Goal: Task Accomplishment & Management: Use online tool/utility

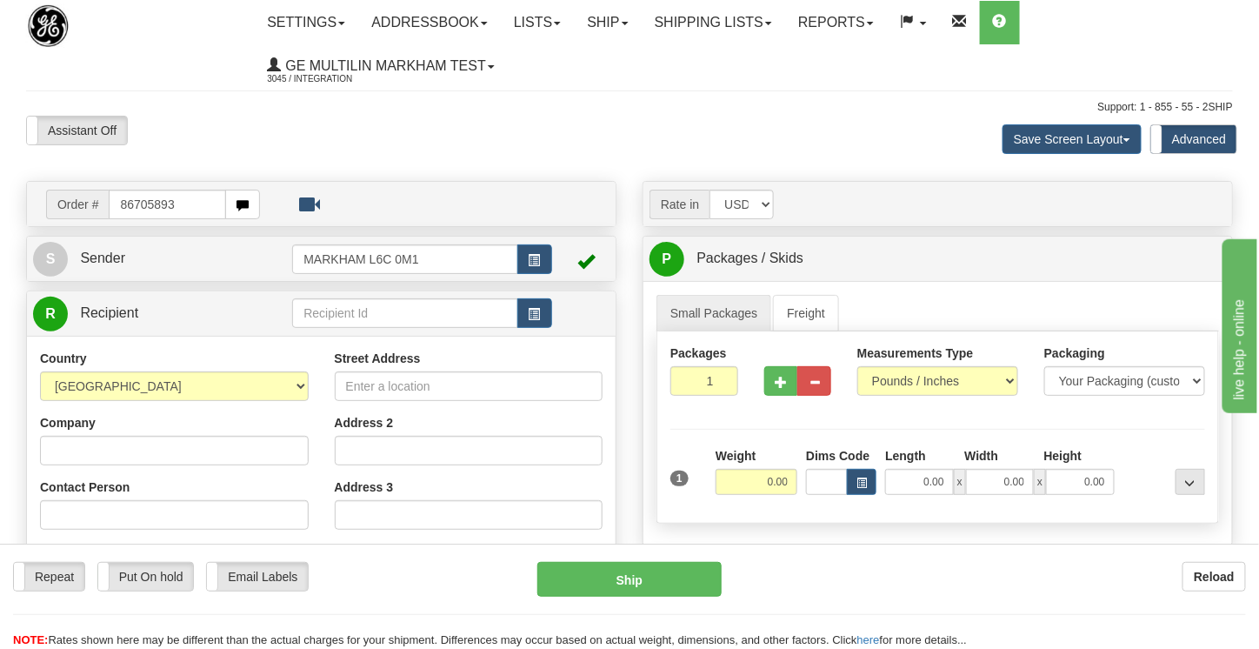
type input "86705893"
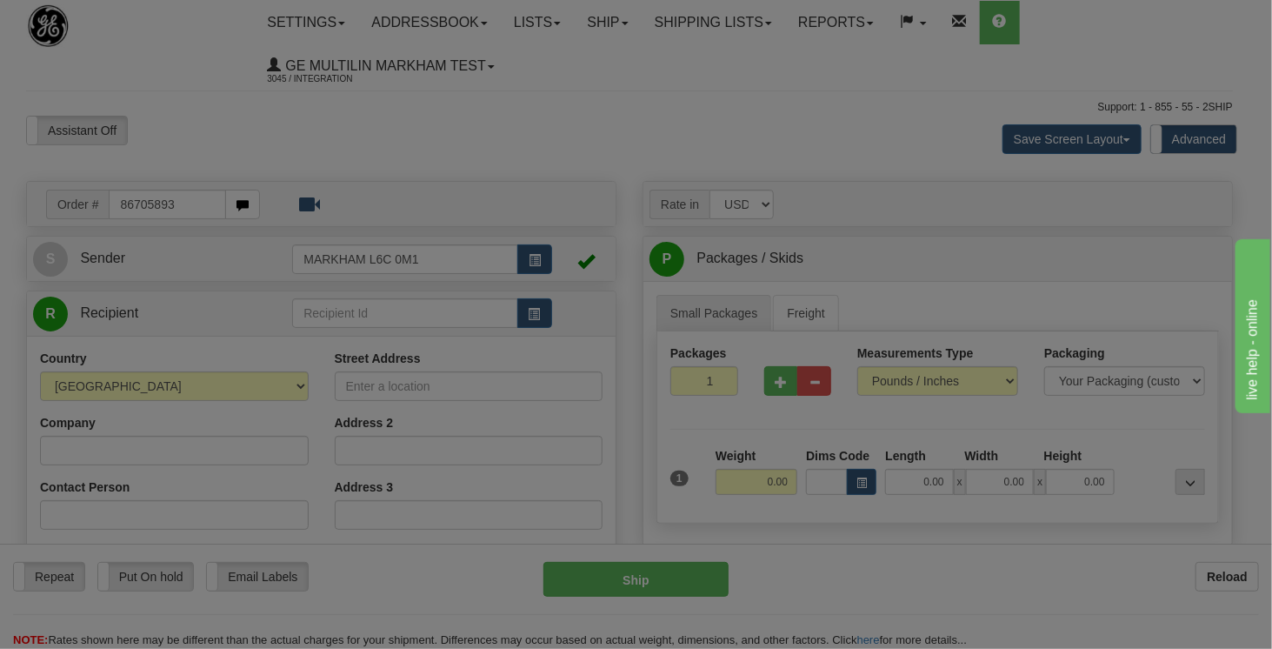
click at [240, 128] on div "Toggle navigation Settings Shipping Preferences Fields Preferences New" at bounding box center [629, 518] width 1259 height 1037
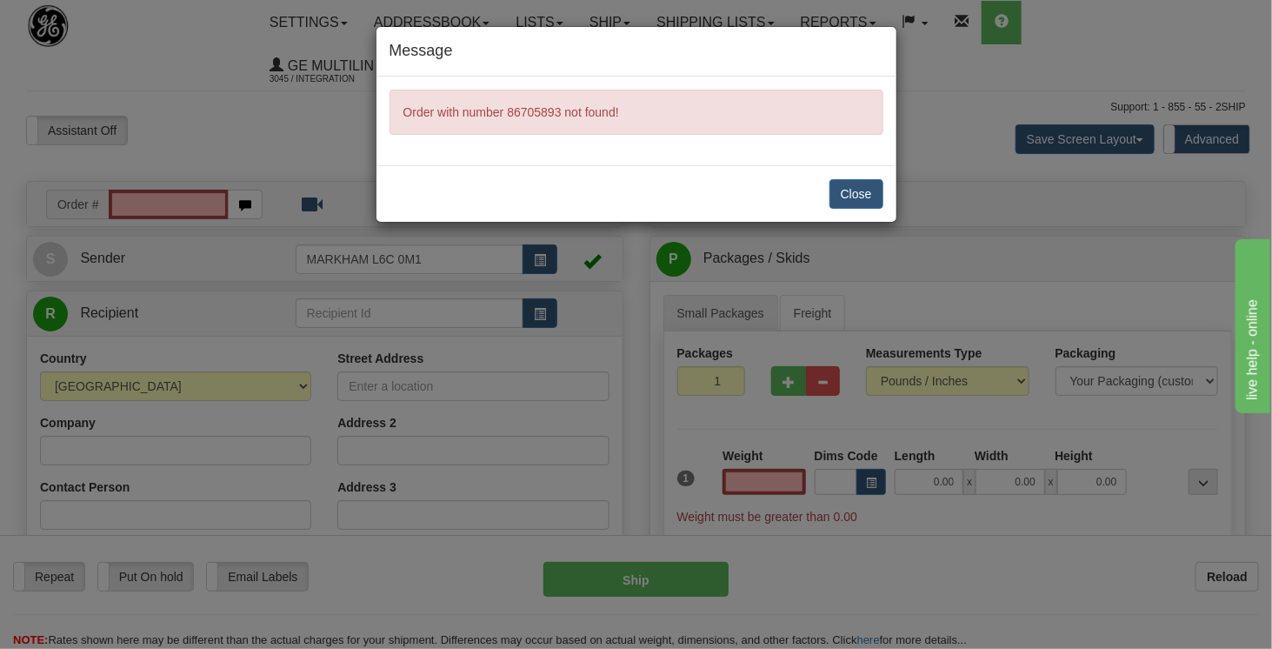
type input "0.00"
click at [846, 189] on button "Close" at bounding box center [856, 194] width 54 height 30
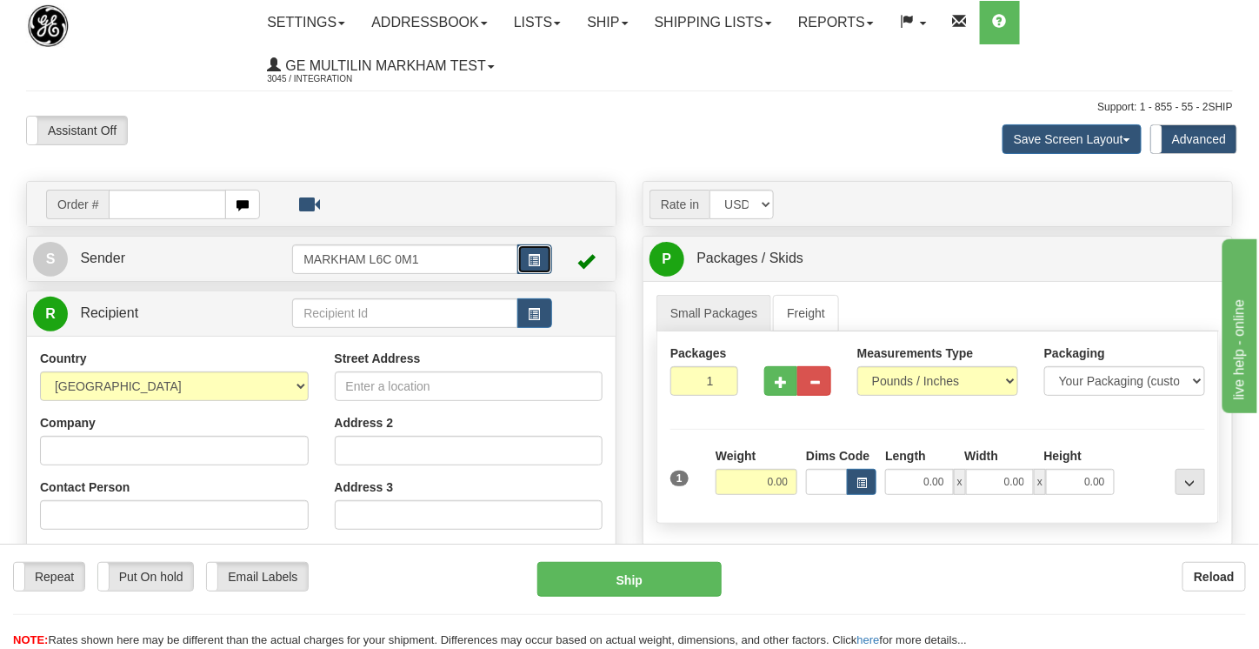
click at [546, 265] on button "button" at bounding box center [534, 259] width 35 height 30
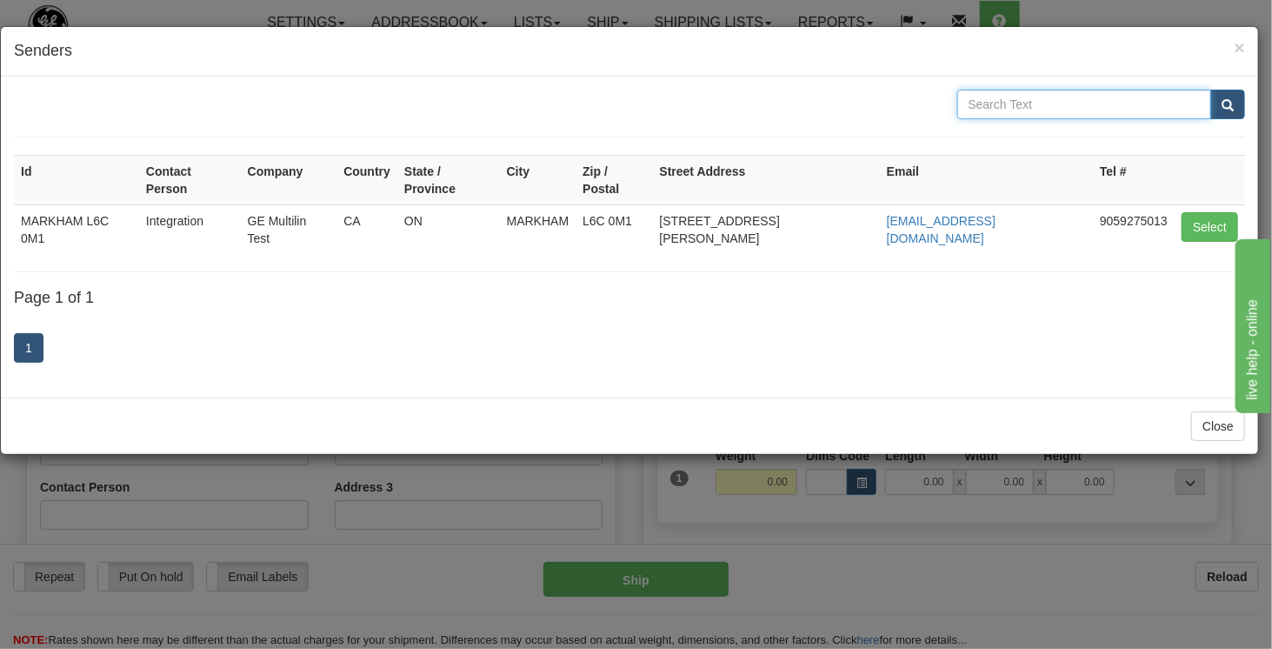
click at [1068, 95] on input "text" at bounding box center [1084, 105] width 255 height 30
type input "Rajie RMA"
click at [1233, 109] on span "submit" at bounding box center [1227, 105] width 12 height 11
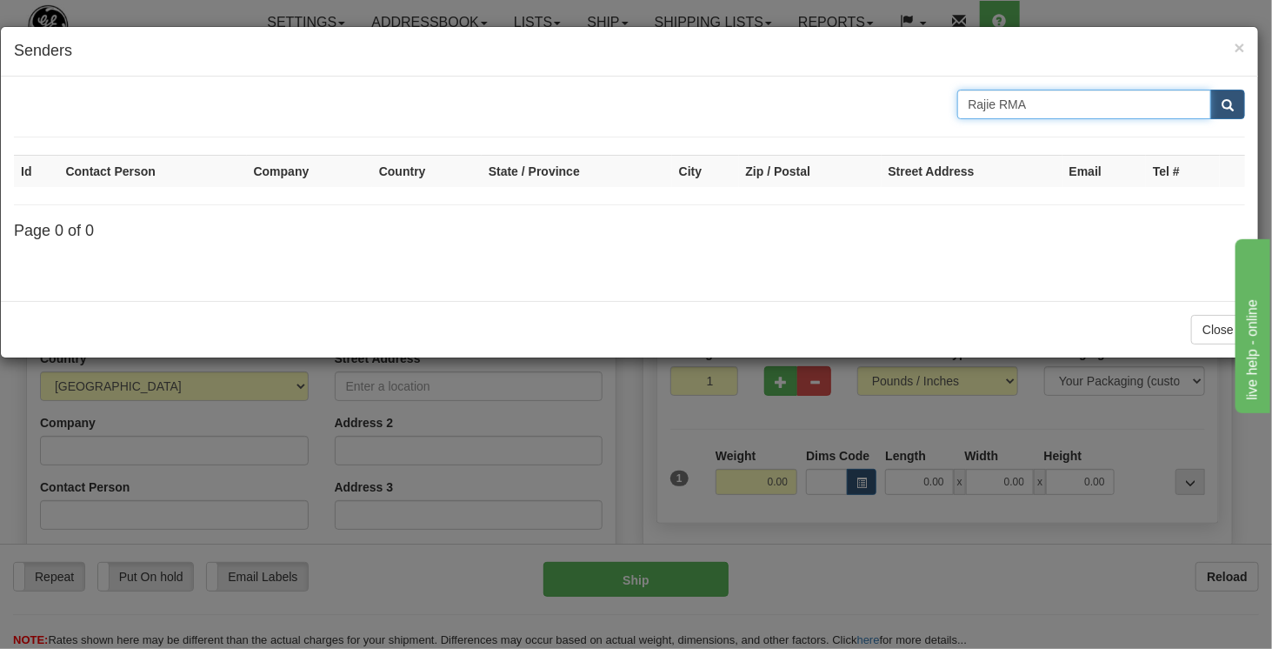
click at [1054, 96] on input "Rajie RMA" at bounding box center [1084, 105] width 255 height 30
type input "R"
click at [1241, 49] on span "×" at bounding box center [1239, 47] width 10 height 20
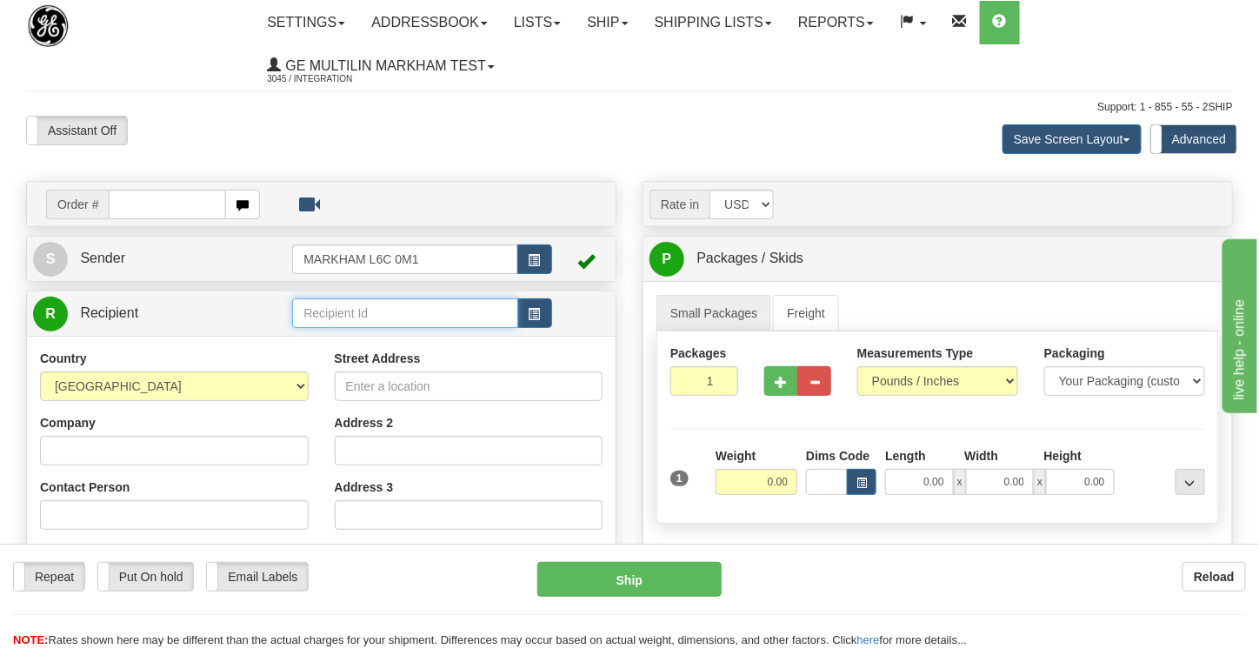
click at [369, 308] on input "text" at bounding box center [404, 313] width 225 height 30
click at [525, 315] on button "button" at bounding box center [534, 313] width 35 height 30
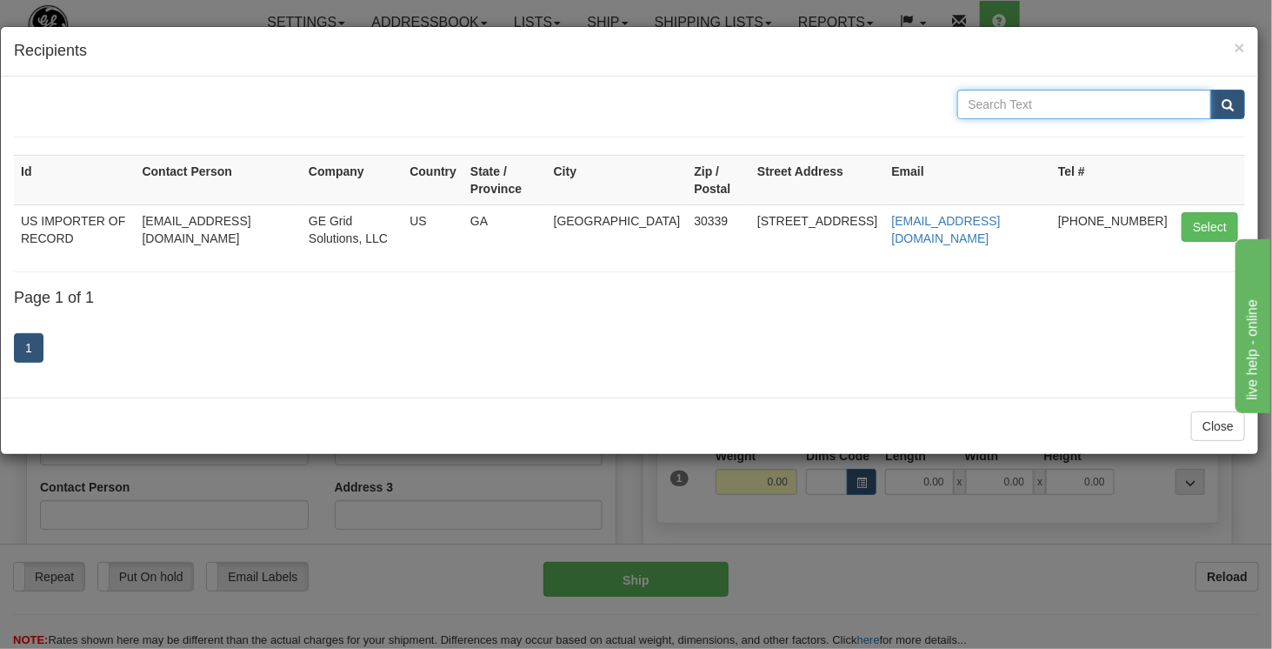
click at [993, 114] on input "text" at bounding box center [1084, 105] width 255 height 30
type input "AV JOSE DENEDITO"
click at [1231, 113] on button "submit" at bounding box center [1227, 105] width 35 height 30
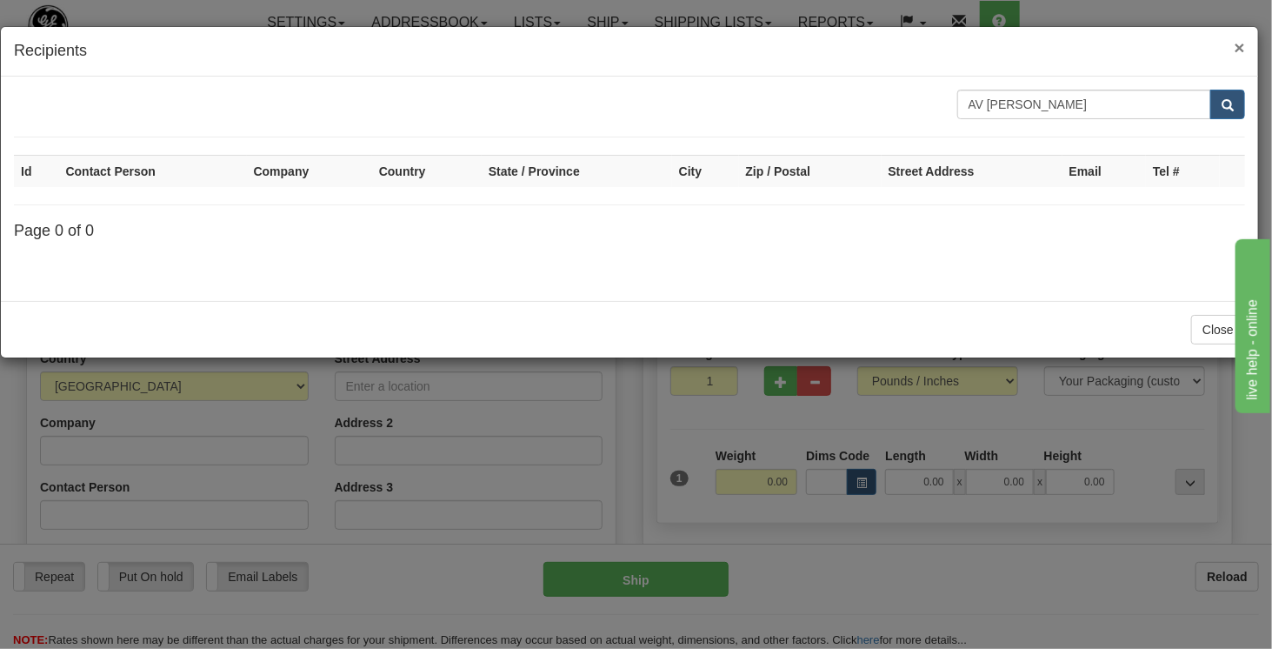
click at [1236, 44] on span "×" at bounding box center [1239, 47] width 10 height 20
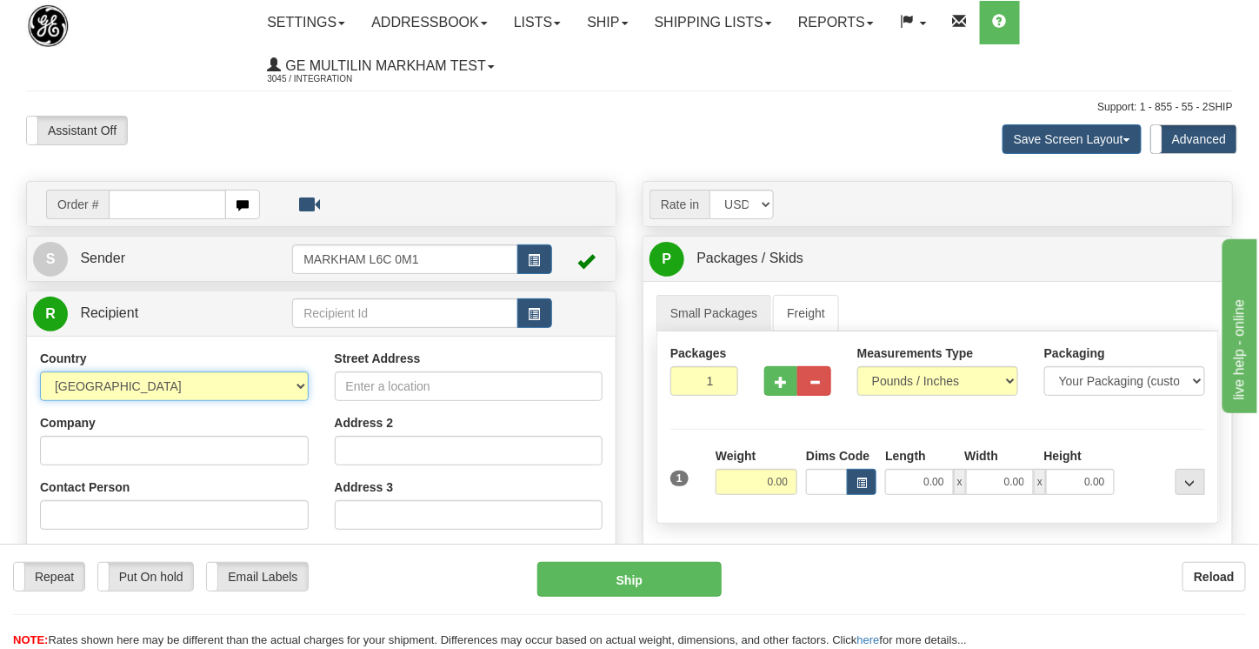
click at [169, 376] on select "AFGHANISTAN ALAND ISLANDS ALBANIA ALGERIA AMERICAN SAMOA ANDORRA ANGOLA ANGUILL…" at bounding box center [174, 386] width 269 height 30
select select "BR"
click at [40, 371] on select "AFGHANISTAN ALAND ISLANDS ALBANIA ALGERIA AMERICAN SAMOA ANDORRA ANGOLA ANGUILL…" at bounding box center [174, 386] width 269 height 30
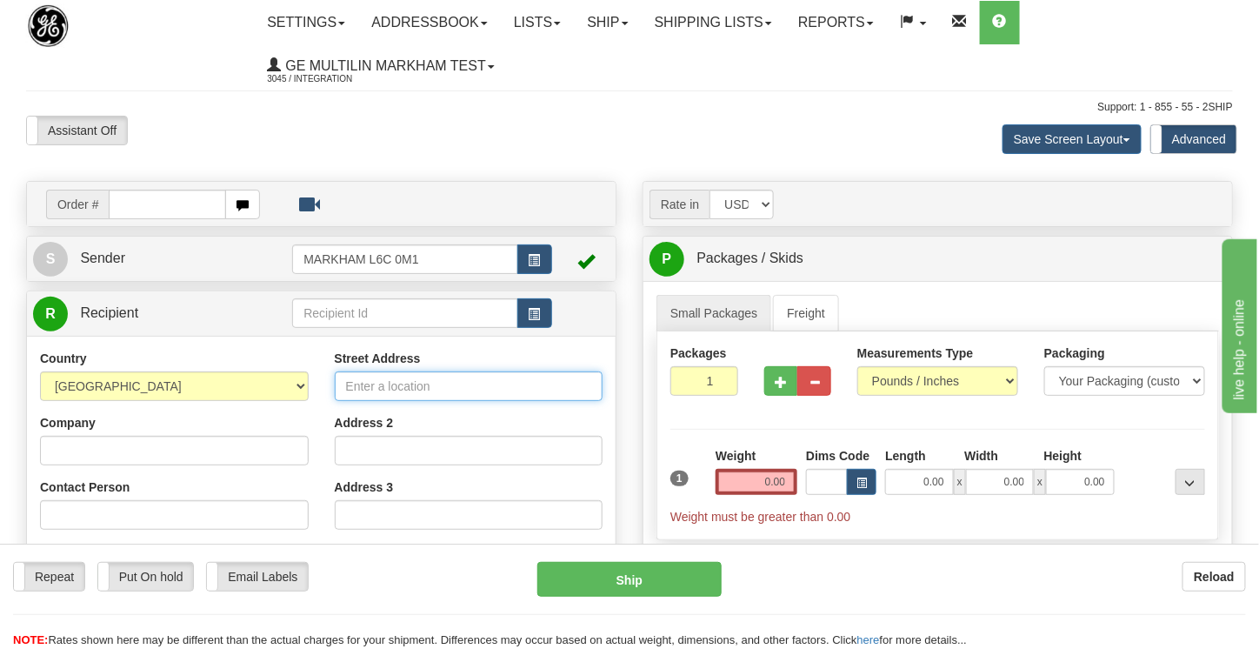
click at [396, 390] on input "Street Address" at bounding box center [469, 386] width 269 height 30
type input "AV JOSE BENEDITO MIGUEL DE PAULA"
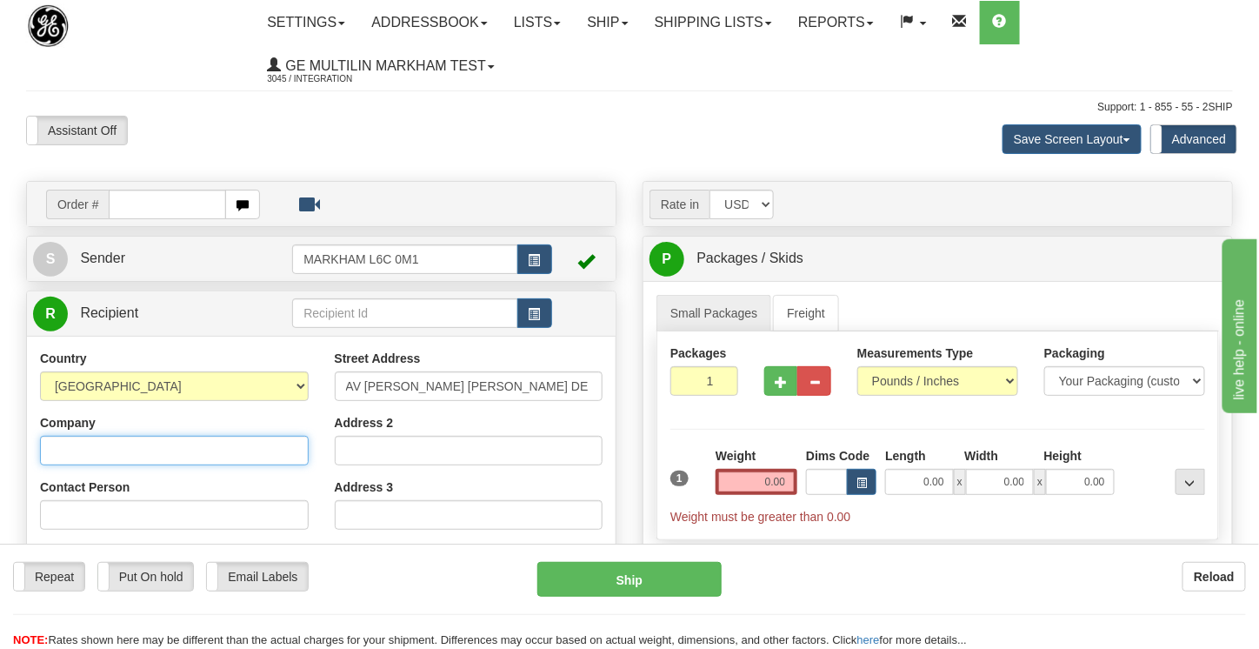
click at [134, 441] on input "Company" at bounding box center [174, 451] width 269 height 30
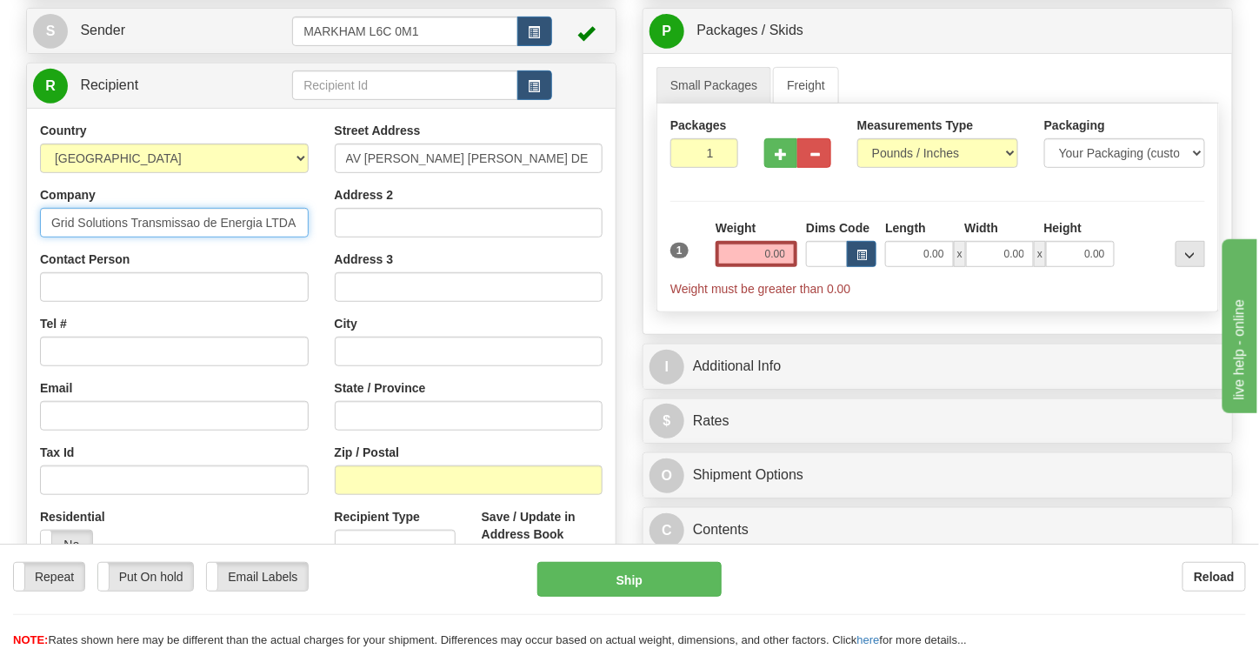
scroll to position [269, 0]
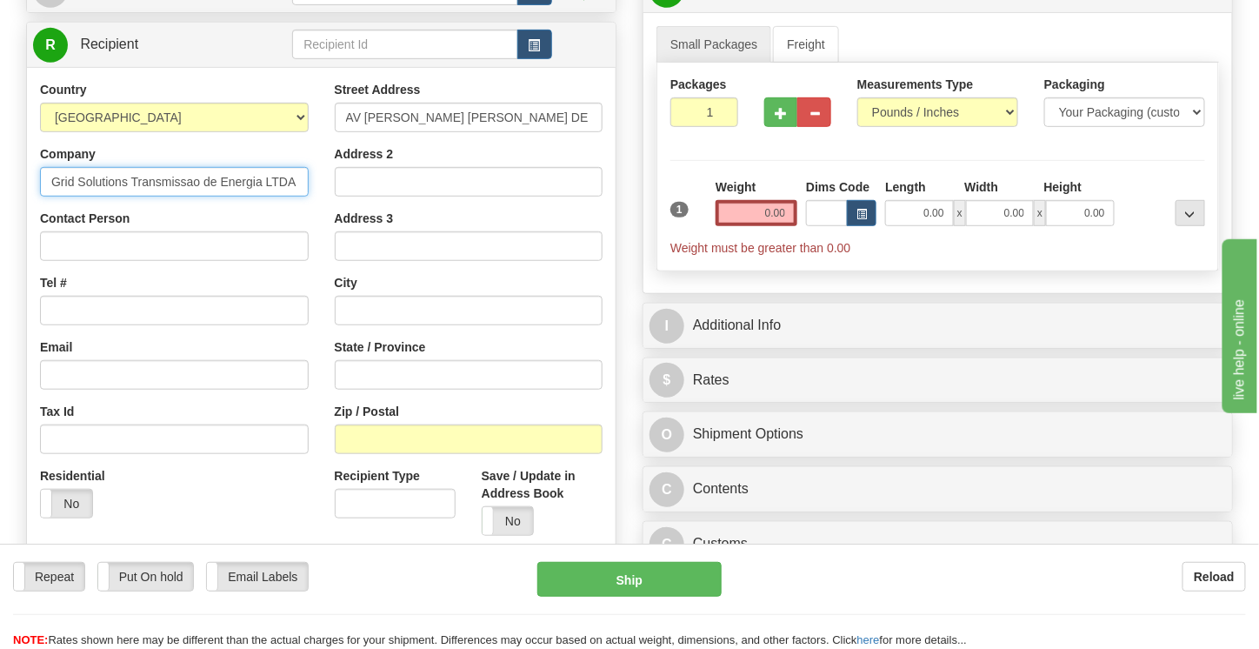
type input "Grid Solutions Transmissao de Energia LTDA"
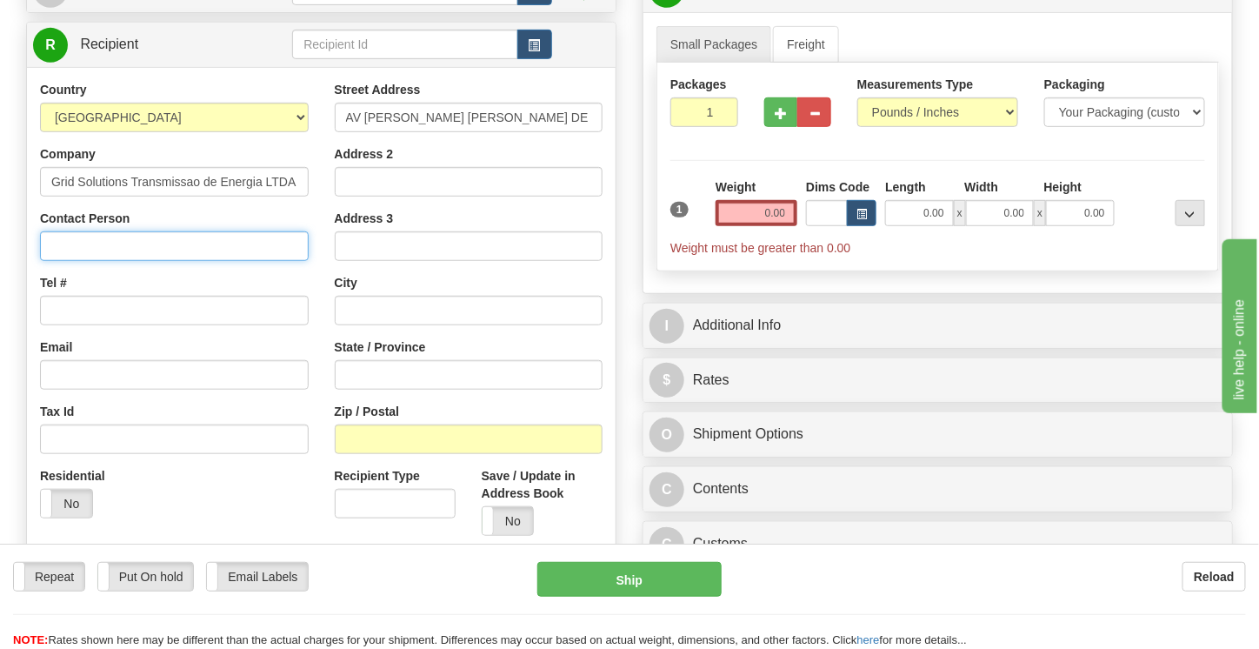
click at [123, 248] on input "Contact Person" at bounding box center [174, 246] width 269 height 30
click at [249, 69] on div "Country AFGHANISTAN ALAND ISLANDS ALBANIA ALGERIA AMERICAN SAMOA ANDORRA ANGOLA…" at bounding box center [321, 314] width 589 height 495
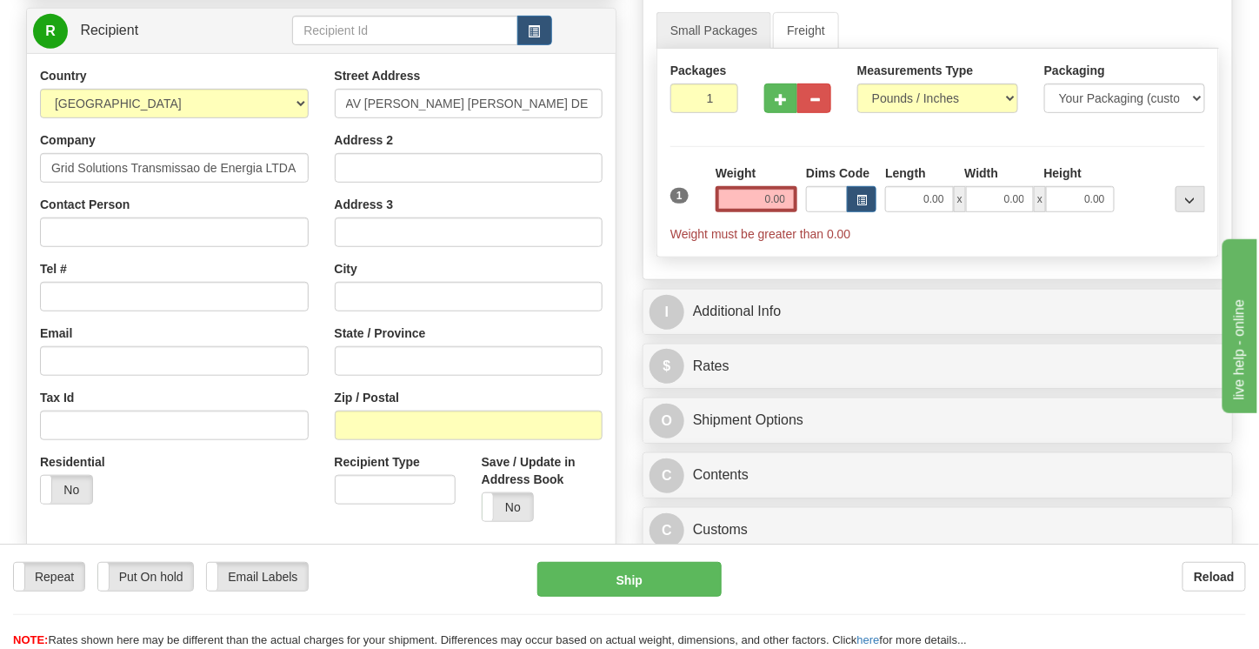
scroll to position [274, 0]
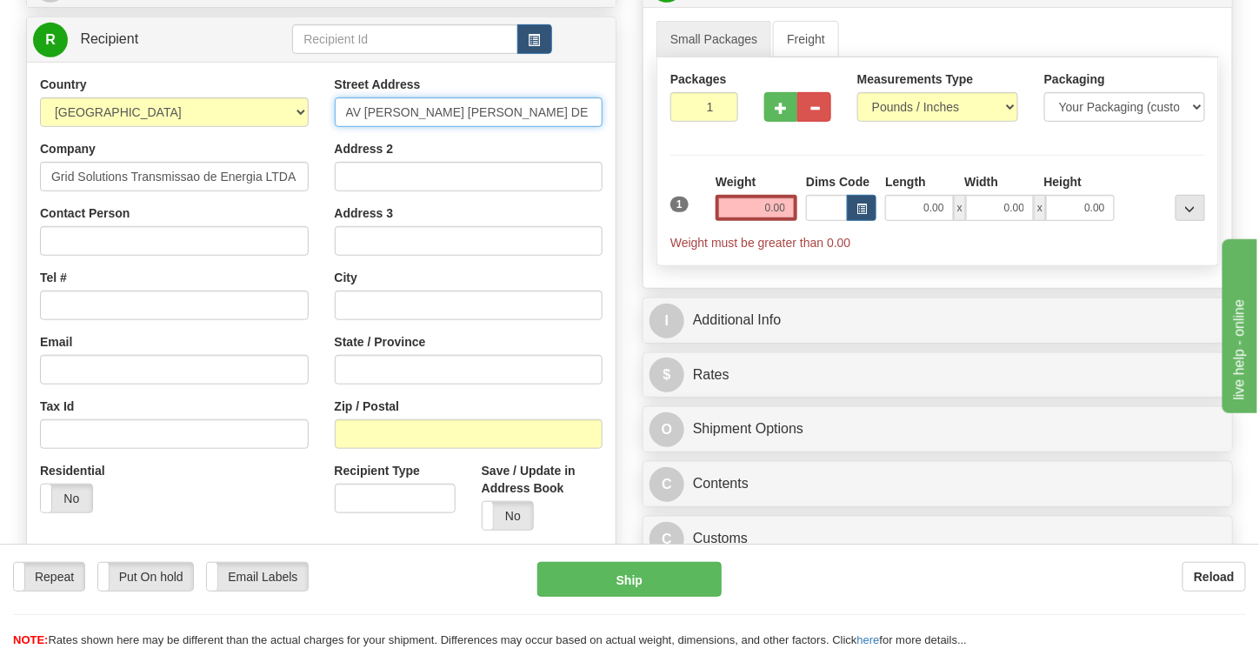
click at [572, 101] on input "AV JOSE BENEDITO MIGUEL DE PAULA" at bounding box center [469, 112] width 269 height 30
type input "AV JOSE BENEDITO MIGUEL DE PAULA,SETOR GRID SOLUTIONS S/N"
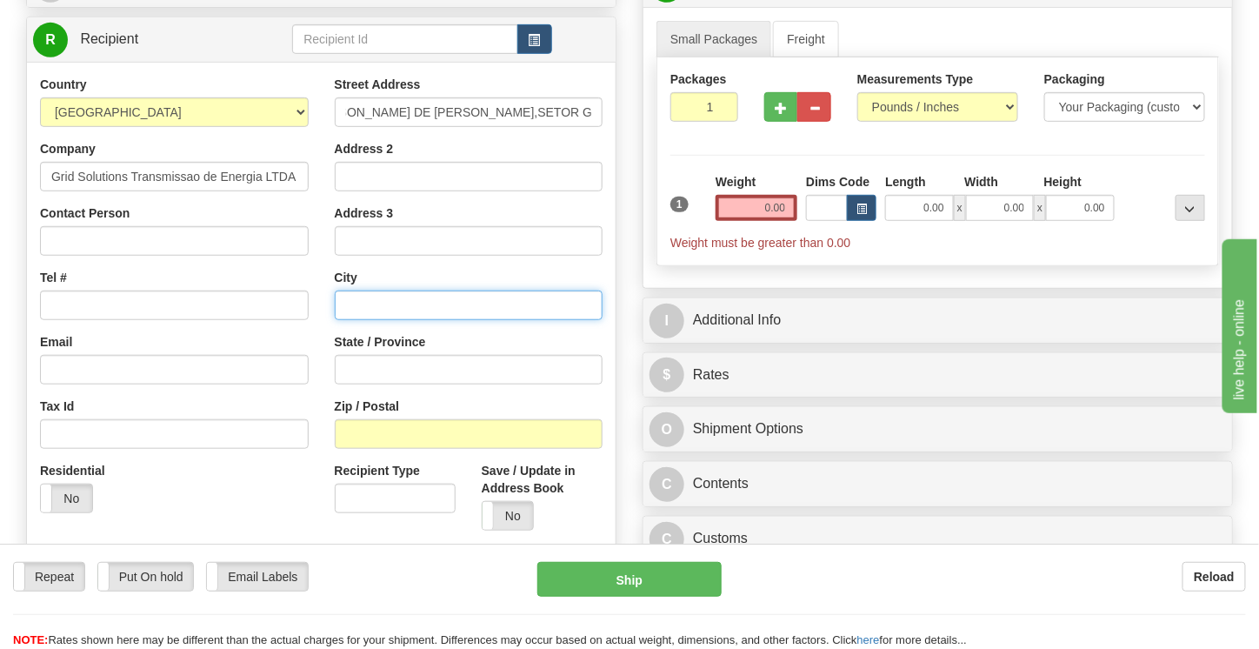
scroll to position [0, 0]
click at [384, 296] on input "text" at bounding box center [469, 305] width 269 height 30
type input "TABAUTE"
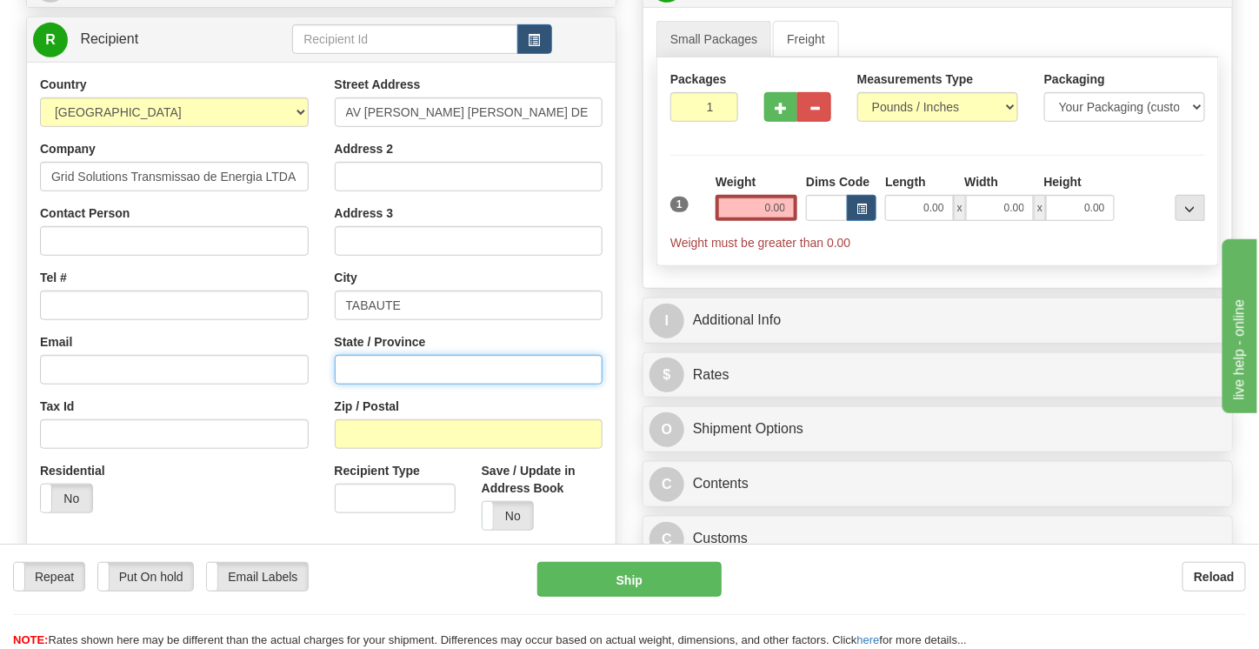
click at [357, 363] on input "State / Province" at bounding box center [469, 370] width 269 height 30
type input "SP"
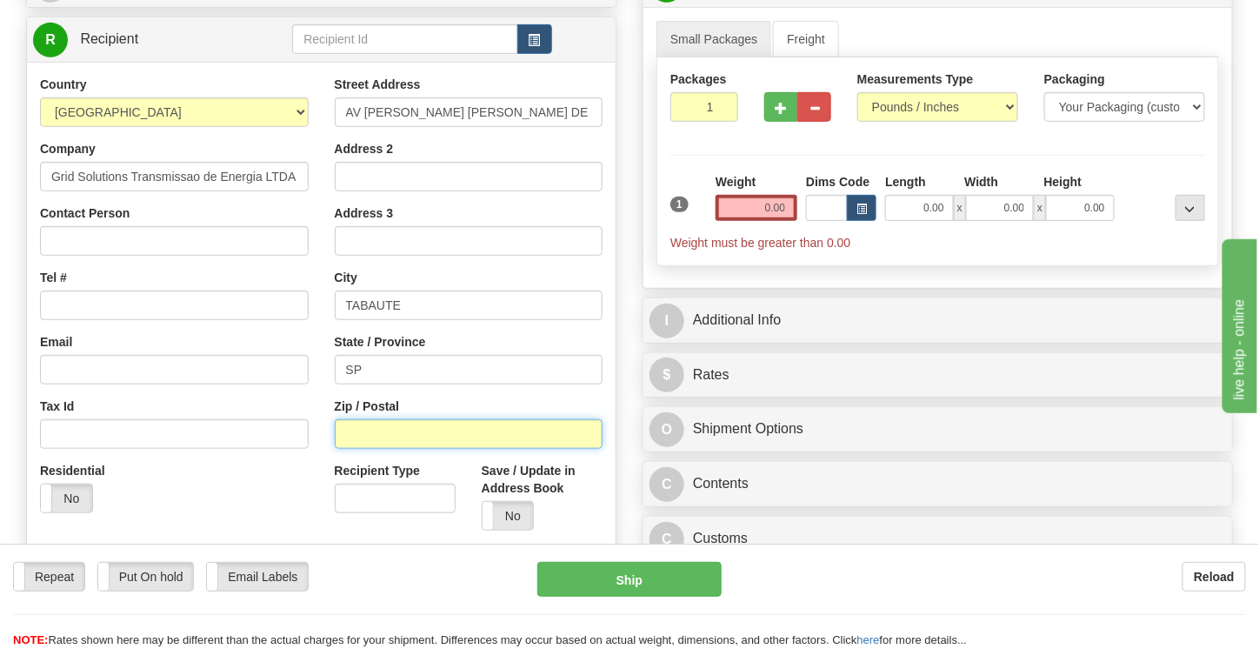
click at [360, 435] on input "Zip / Postal" at bounding box center [469, 434] width 269 height 30
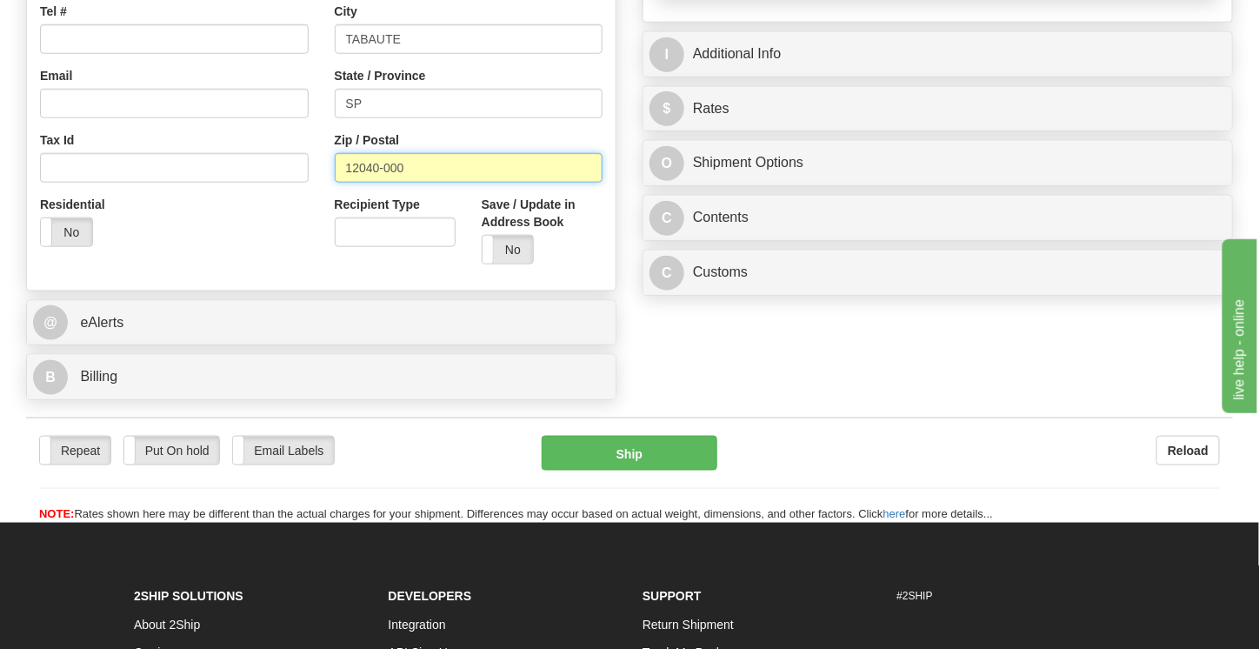
scroll to position [539, 0]
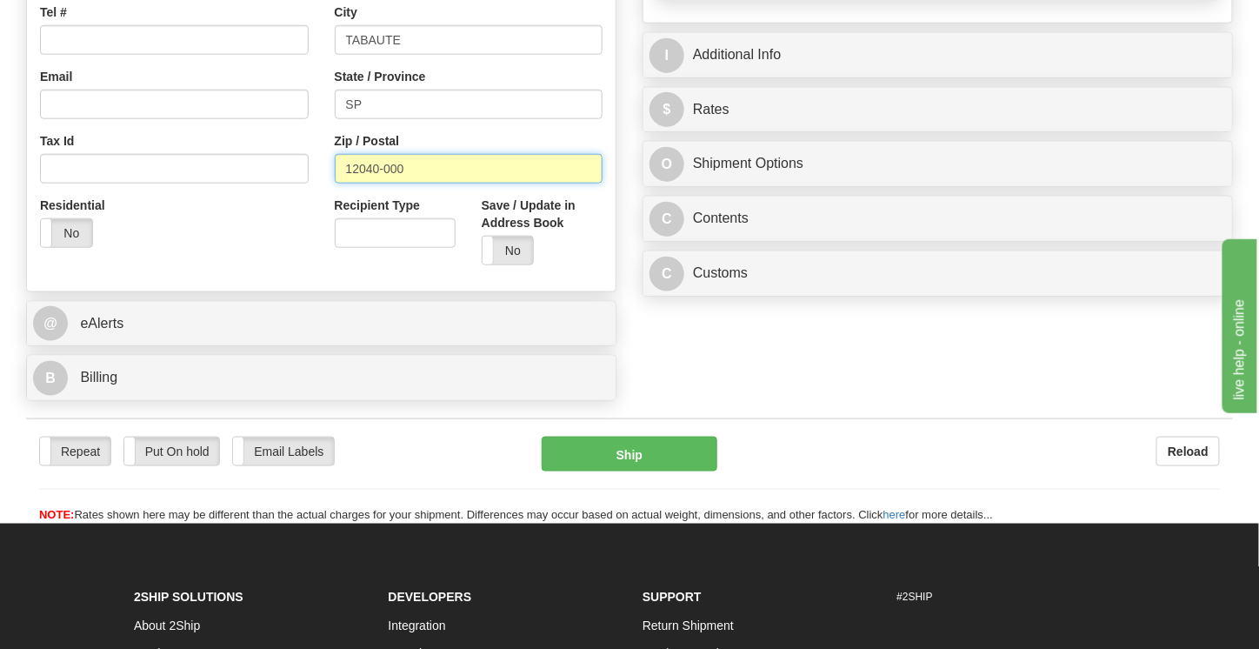
type input "12040-000"
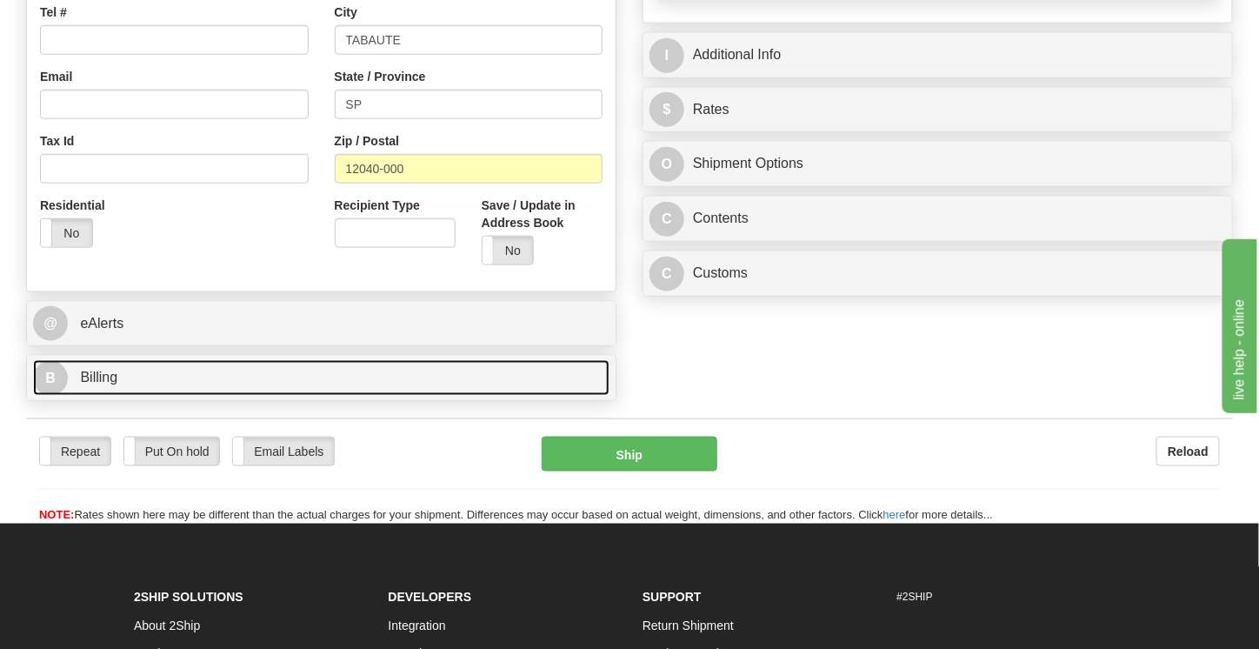
click at [116, 372] on span "Billing" at bounding box center [98, 376] width 37 height 15
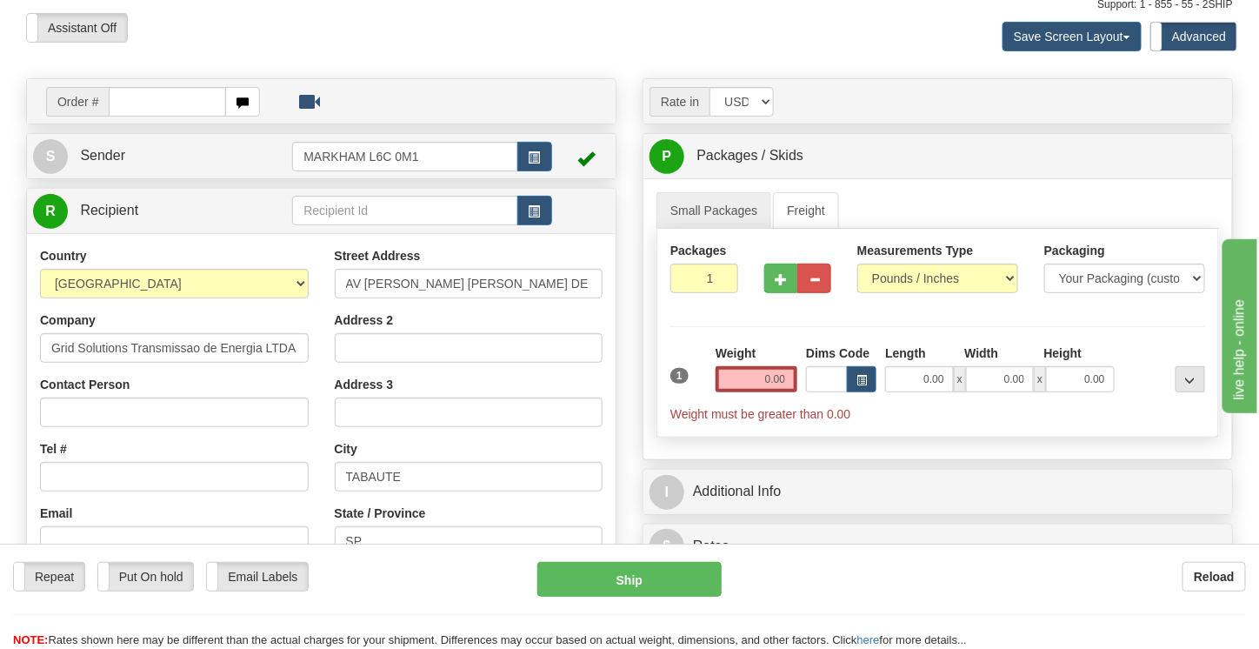
scroll to position [102, 0]
click at [1006, 274] on select "Pounds / Inches Kilograms / Centimeters" at bounding box center [937, 279] width 161 height 30
select select "1"
click at [857, 264] on select "Pounds / Inches Kilograms / Centimeters" at bounding box center [937, 279] width 161 height 30
click at [1194, 282] on select "Your Packaging (customer supplied) Envelope (carrier supplied) Pack (carrier su…" at bounding box center [1124, 279] width 161 height 30
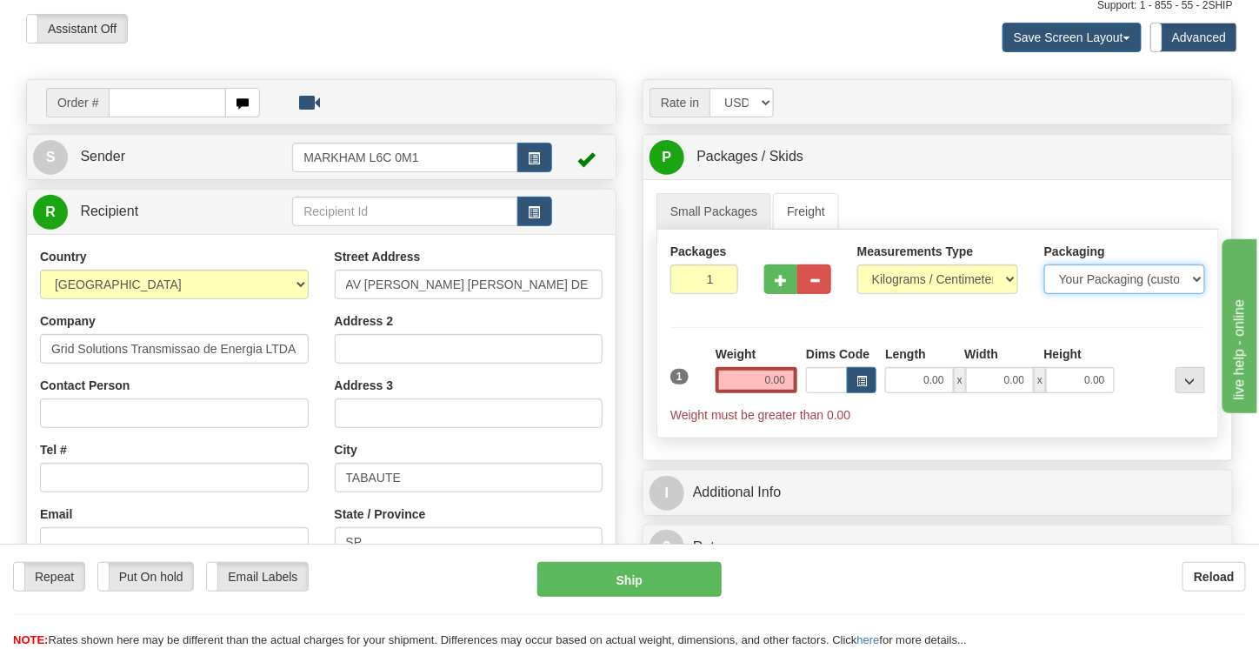
click at [1194, 282] on select "Your Packaging (customer supplied) Envelope (carrier supplied) Pack (carrier su…" at bounding box center [1124, 279] width 161 height 30
click at [776, 275] on span "button" at bounding box center [781, 280] width 12 height 11
type input "2"
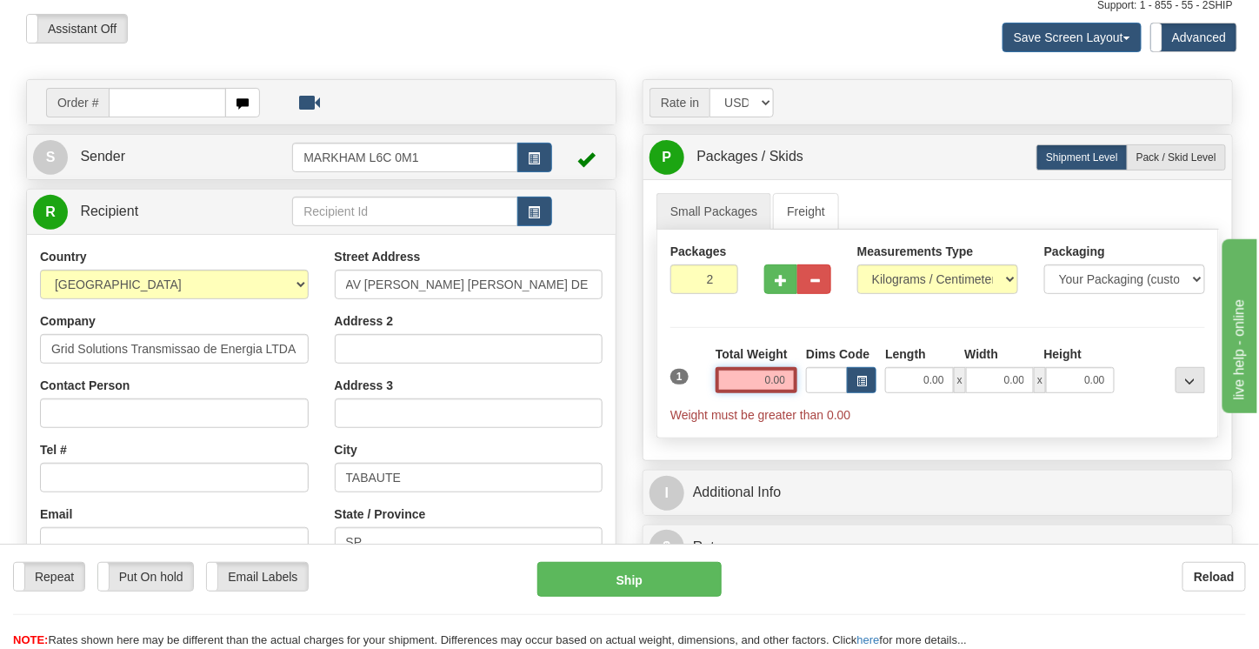
click at [770, 367] on input "0.00" at bounding box center [756, 380] width 82 height 26
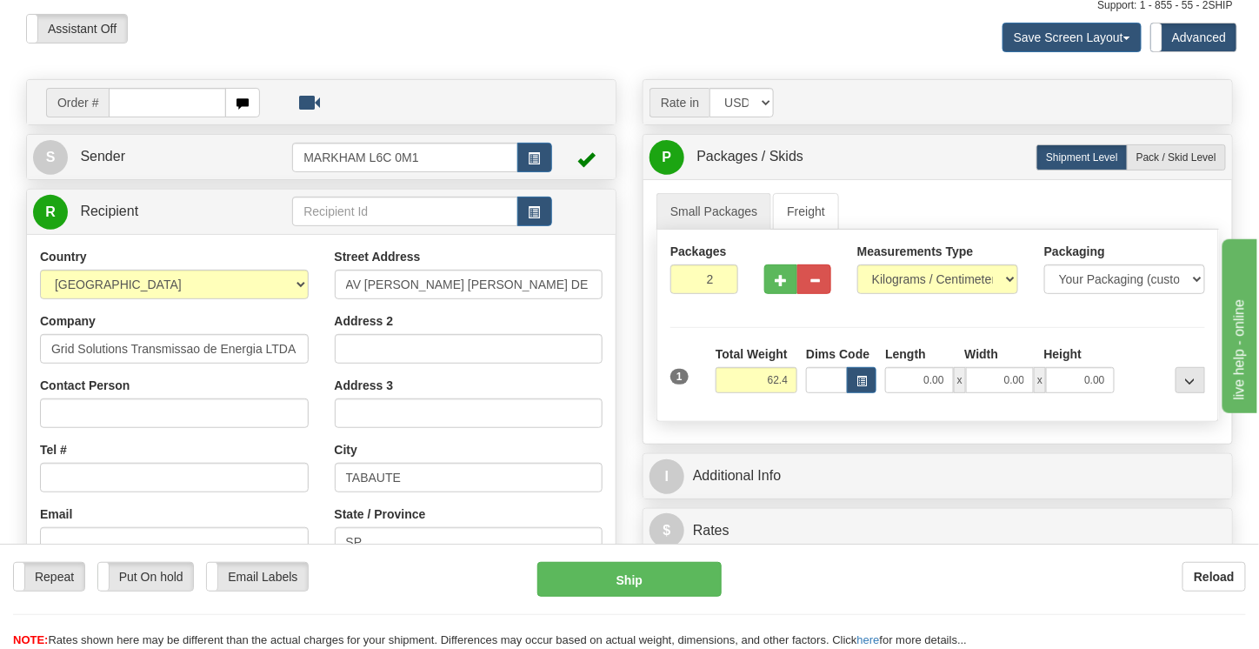
type input "62.40"
click at [1094, 329] on div "Packages 2 1 Measurements Type" at bounding box center [937, 325] width 562 height 192
click at [861, 376] on span "button" at bounding box center [861, 381] width 10 height 10
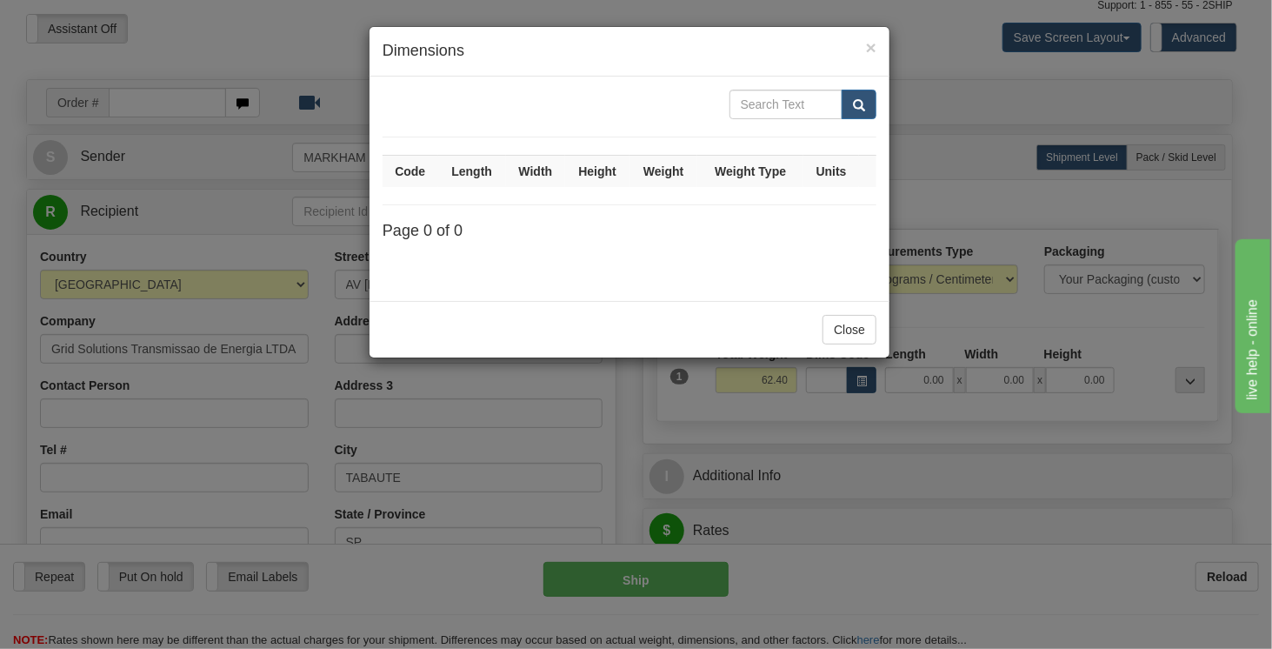
click at [861, 376] on div "× Dimensions Code Length Width Height Weight Weight Type Units Page 0 of 0 Close" at bounding box center [636, 324] width 1272 height 649
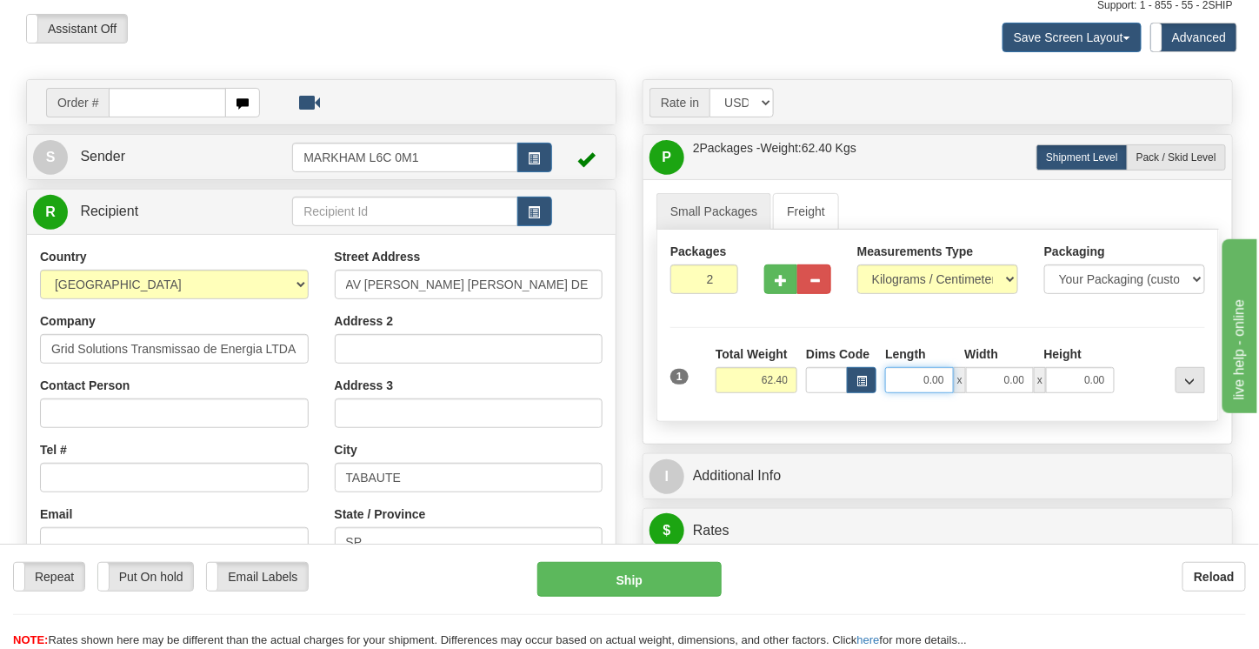
click at [948, 372] on input "0.00" at bounding box center [919, 380] width 68 height 26
type input "36.00"
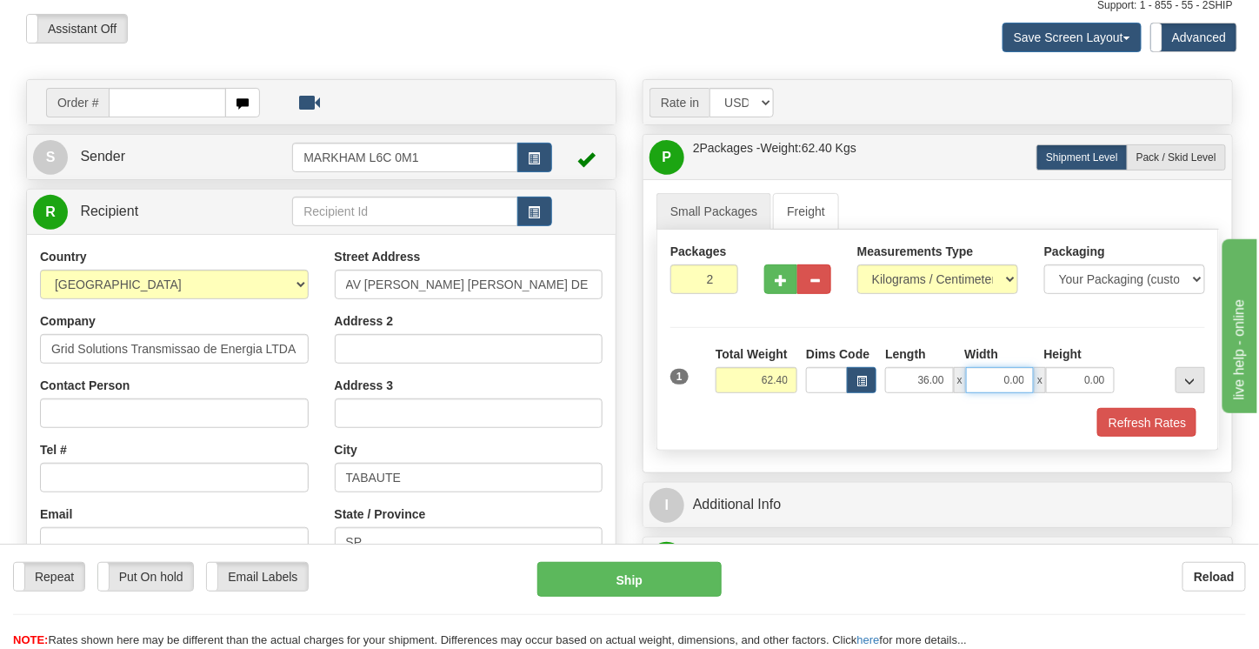
click at [1013, 382] on input "0.00" at bounding box center [1000, 380] width 68 height 26
type input "36.00"
click at [1078, 379] on input "0.00" at bounding box center [1080, 380] width 68 height 26
type input "46.00"
click at [1131, 332] on div "Packages 2 1 Measurements Type" at bounding box center [937, 340] width 562 height 222
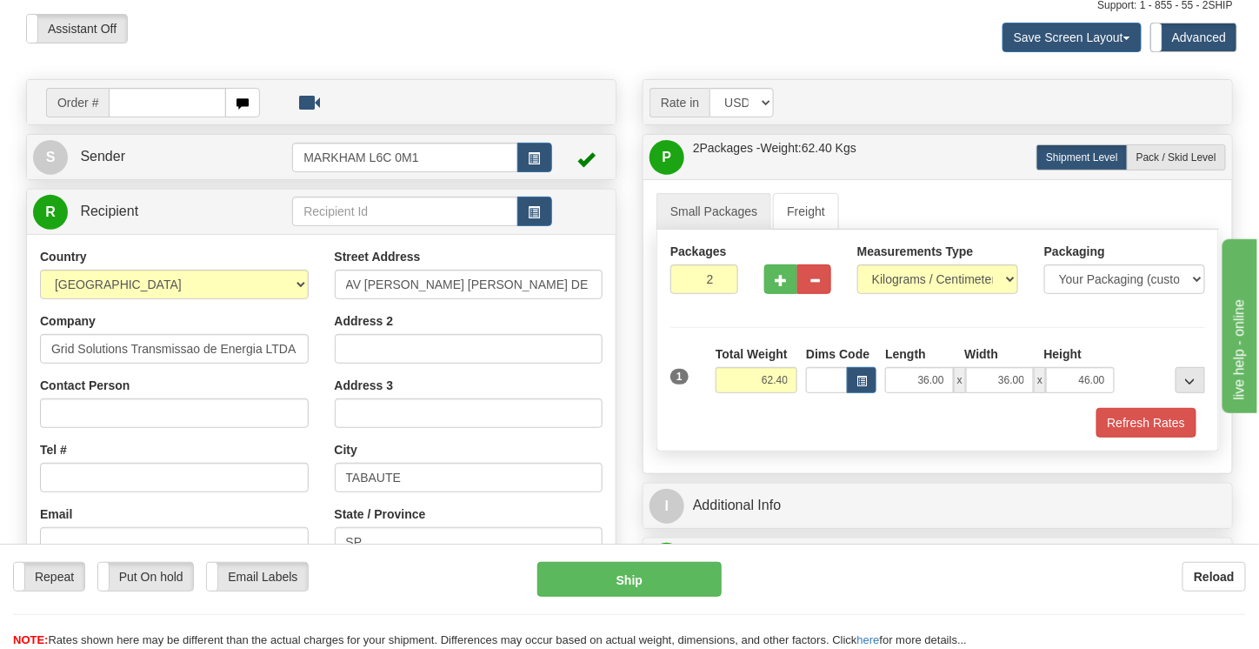
drag, startPoint x: 1251, startPoint y: 184, endPoint x: 1266, endPoint y: 192, distance: 16.7
click at [1258, 192] on html "Training Course Close Toggle navigation Settings Shipping Preferences New Sende…" at bounding box center [629, 222] width 1259 height 649
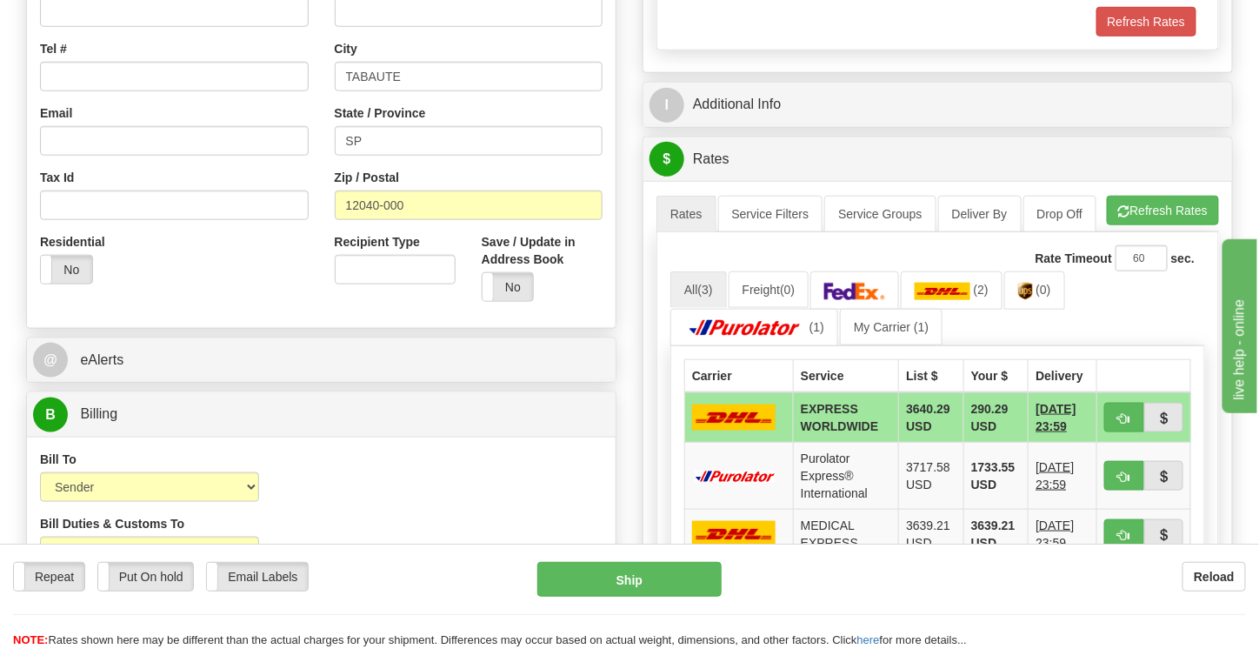
scroll to position [558, 0]
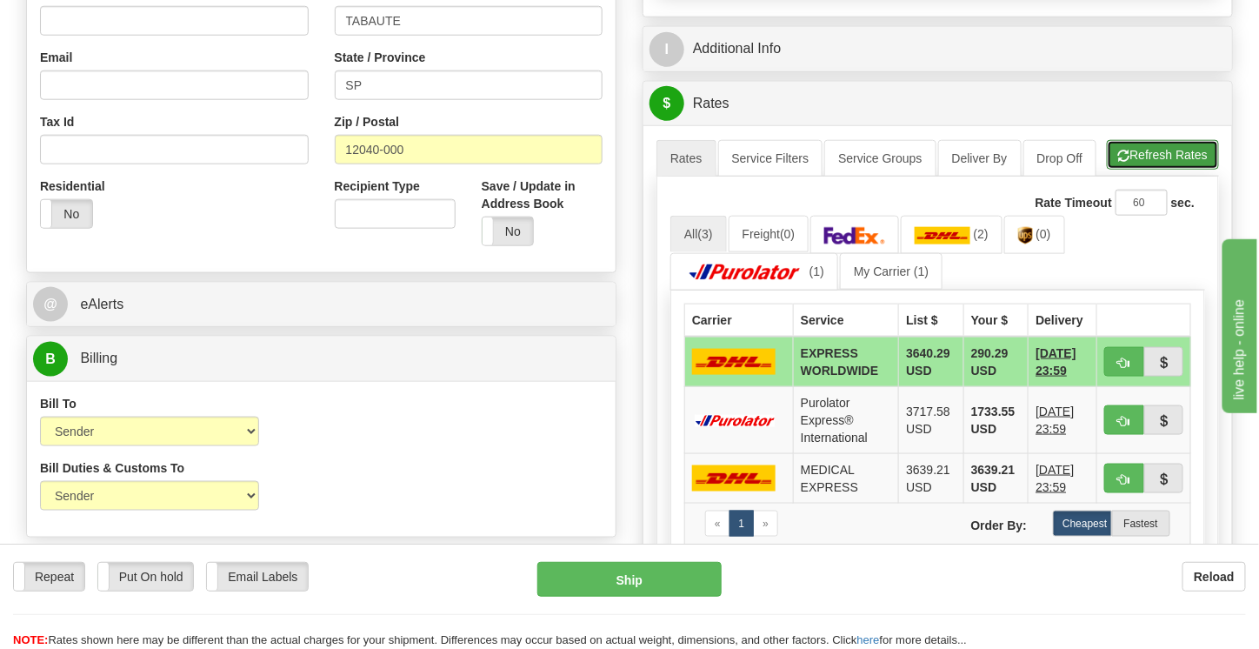
click at [1158, 145] on button "Refresh Rates" at bounding box center [1163, 155] width 112 height 30
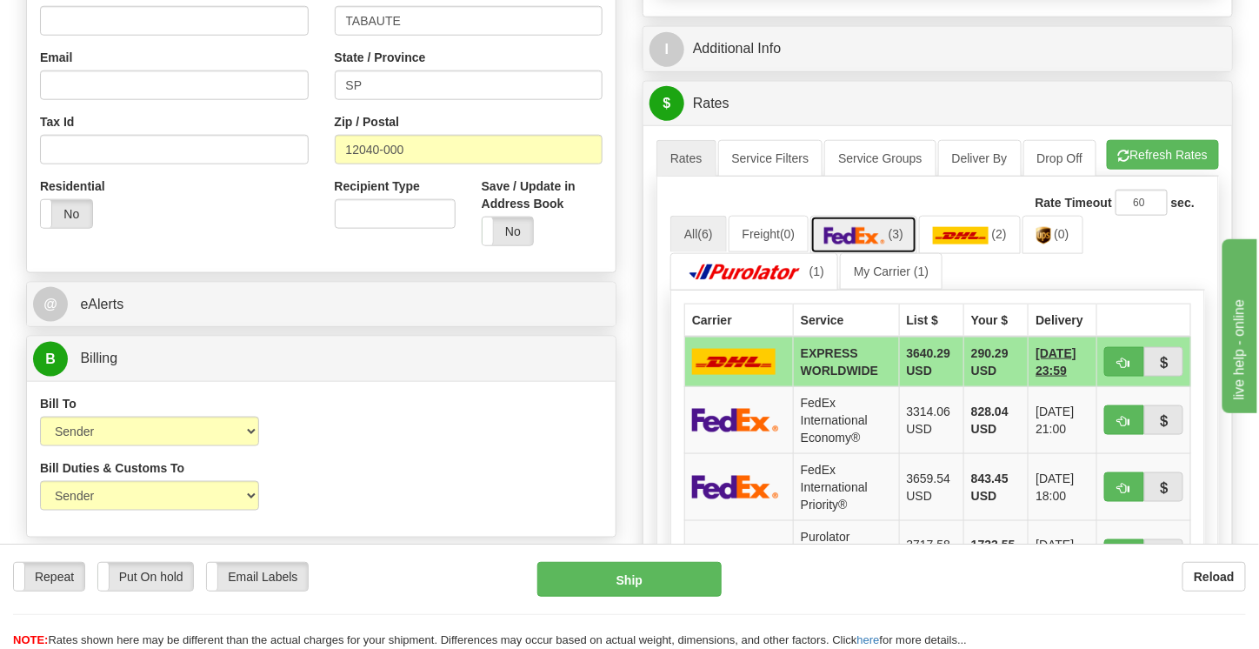
click at [874, 227] on img at bounding box center [854, 235] width 61 height 17
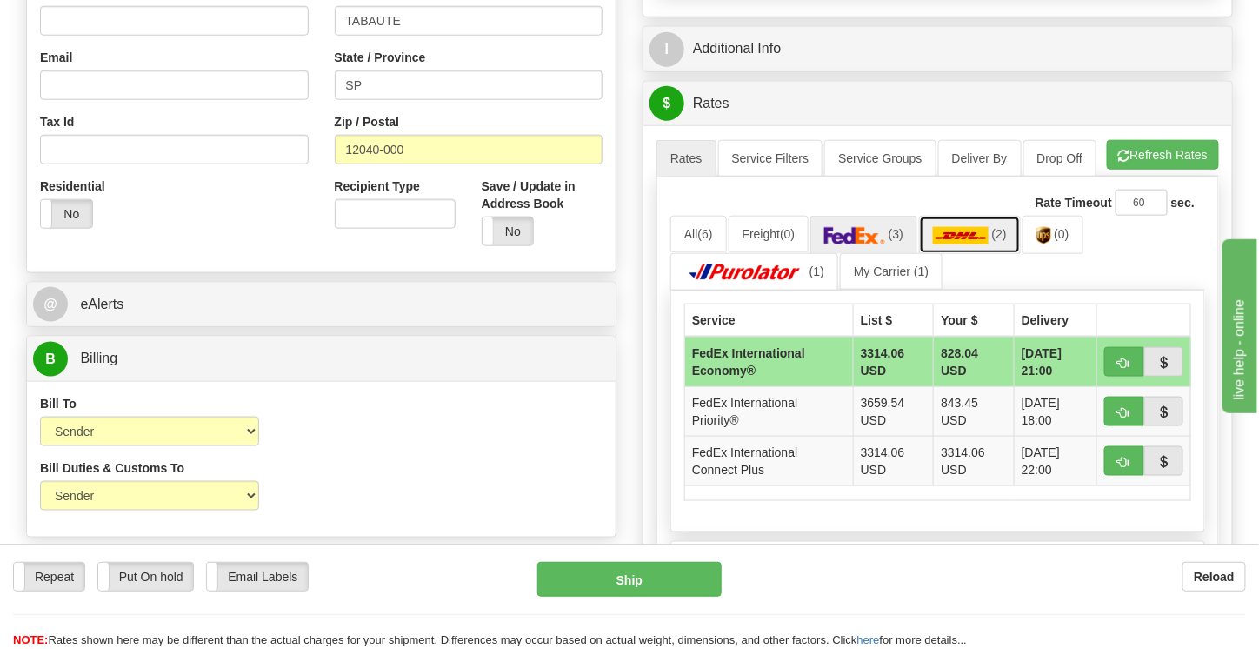
click at [961, 227] on img at bounding box center [961, 235] width 56 height 17
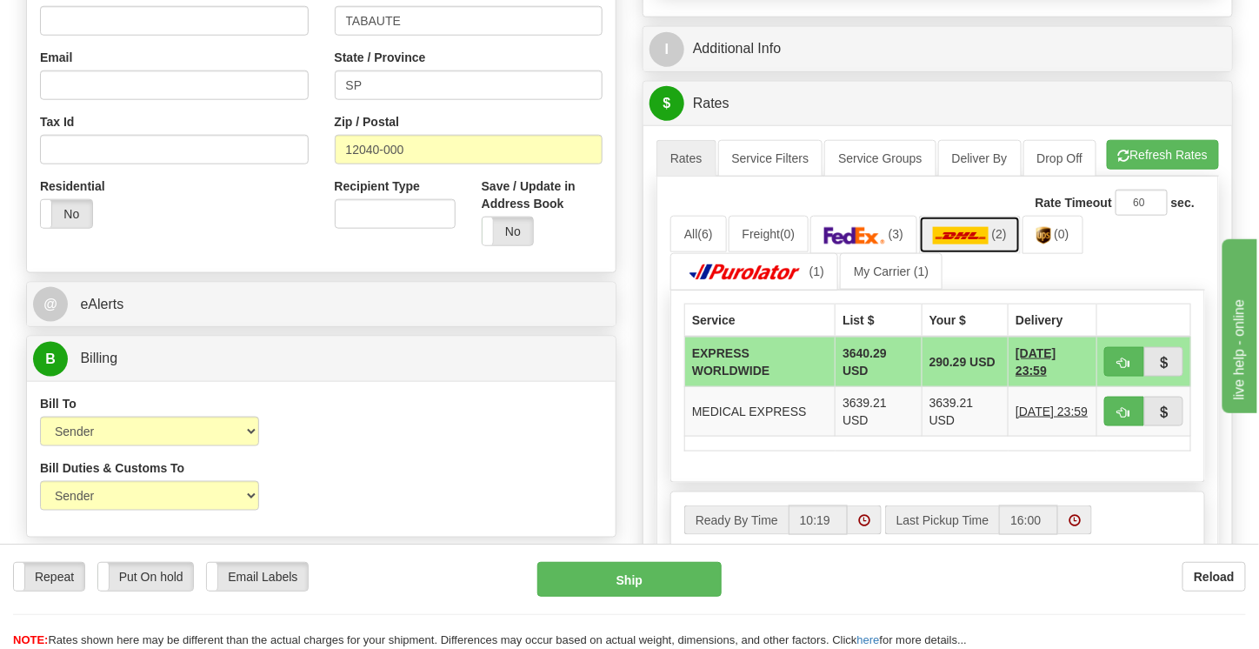
click at [961, 227] on img at bounding box center [961, 235] width 56 height 17
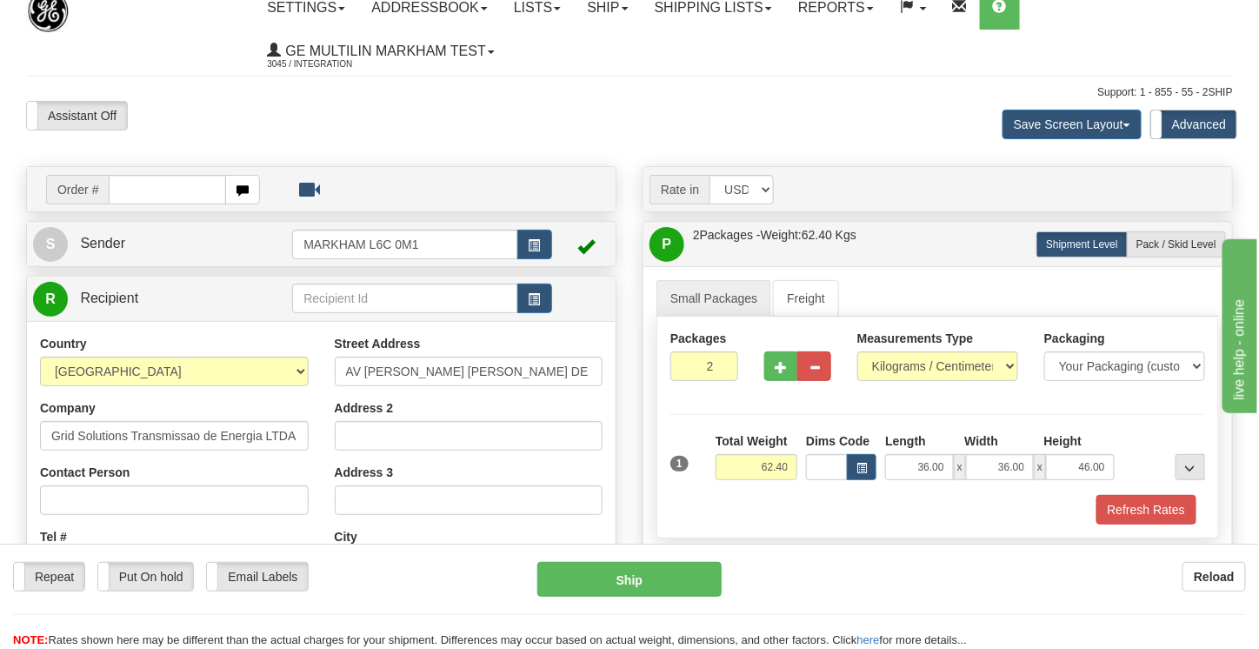
scroll to position [0, 0]
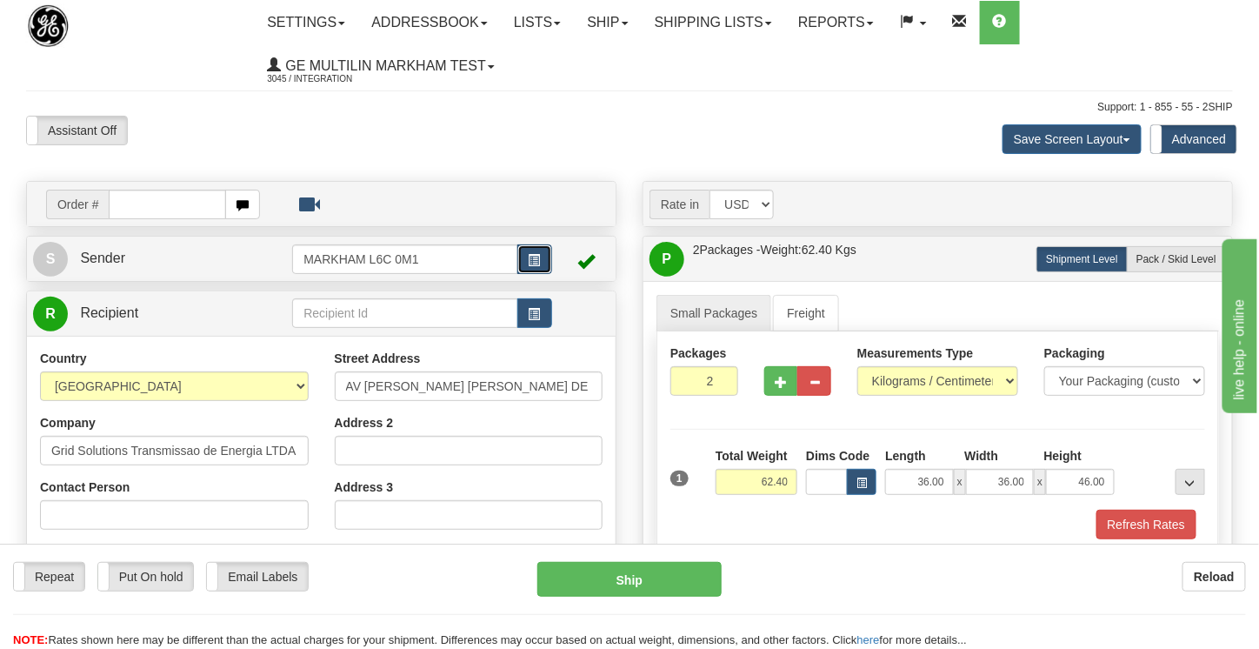
click at [543, 249] on button "button" at bounding box center [534, 259] width 35 height 30
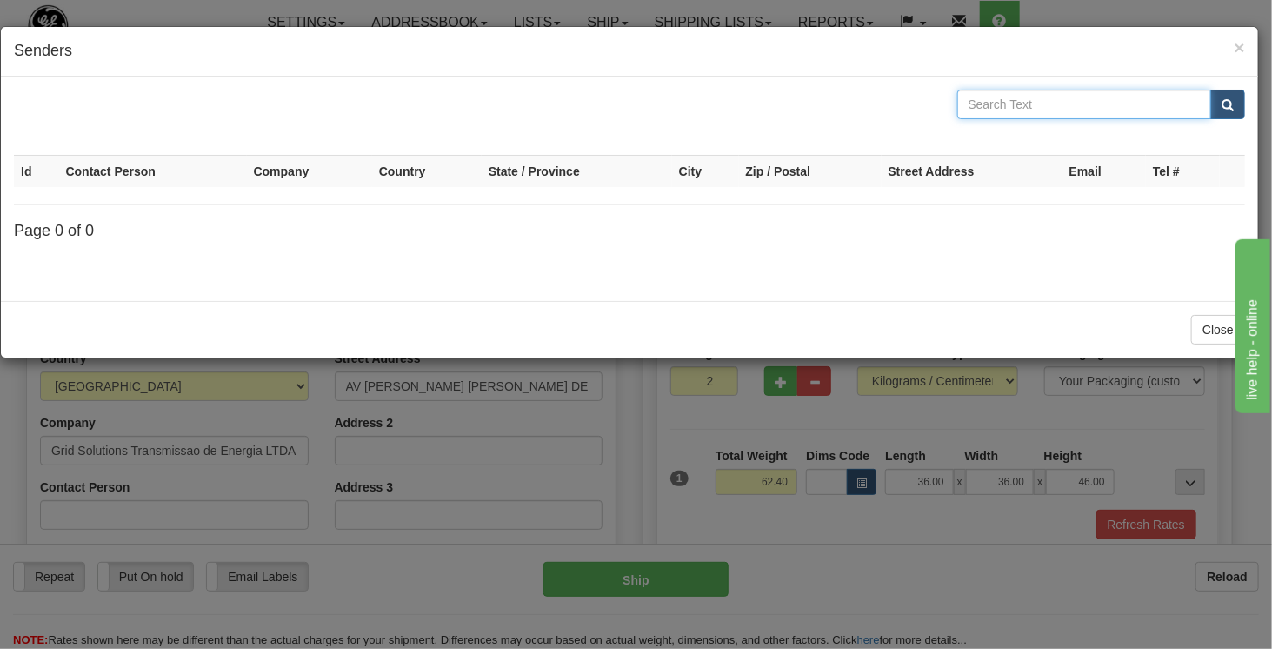
click at [971, 104] on input "text" at bounding box center [1084, 105] width 255 height 30
click at [1241, 39] on span "×" at bounding box center [1239, 47] width 10 height 20
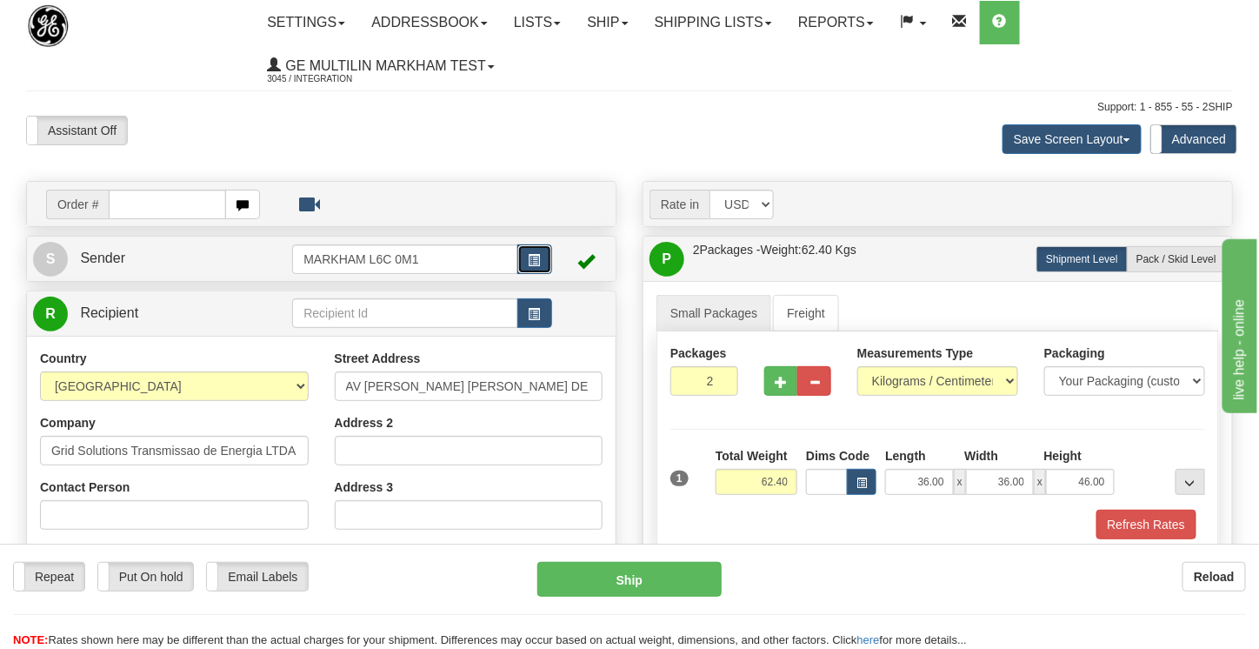
click at [535, 259] on span "button" at bounding box center [535, 260] width 12 height 11
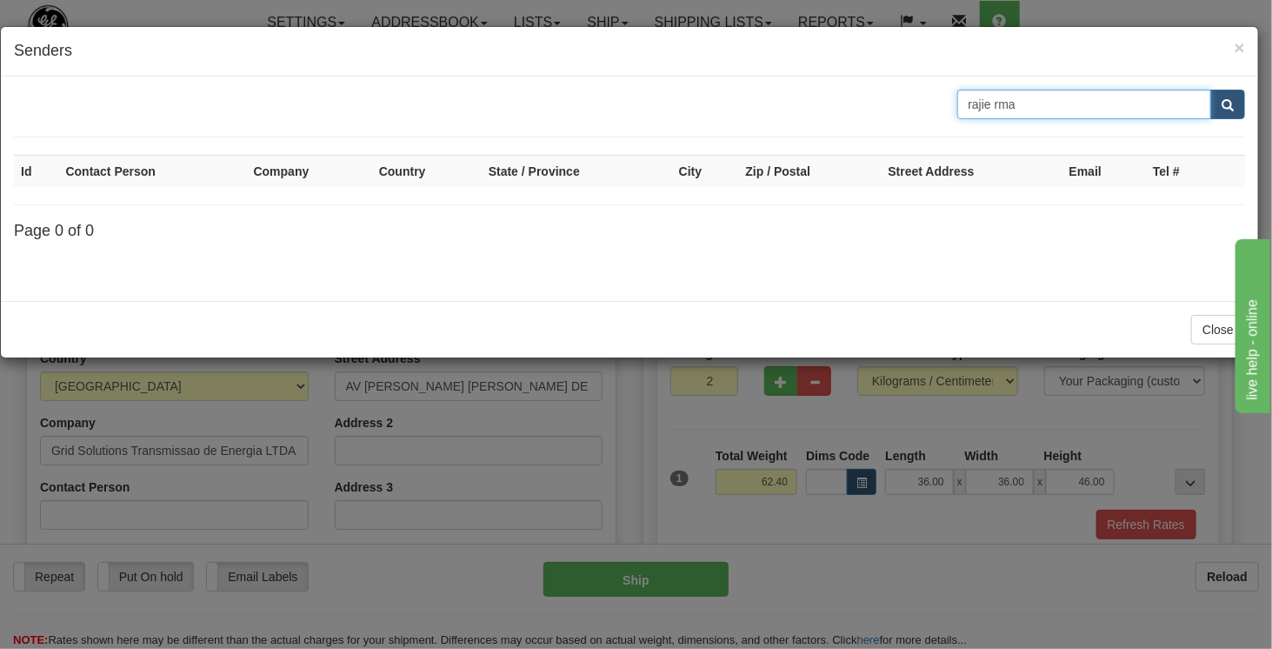
click at [1022, 106] on input "rajie rma" at bounding box center [1084, 105] width 255 height 30
type input "r"
click at [1022, 106] on input "text" at bounding box center [1084, 105] width 255 height 30
type input "V"
click at [1232, 101] on span "submit" at bounding box center [1227, 105] width 12 height 11
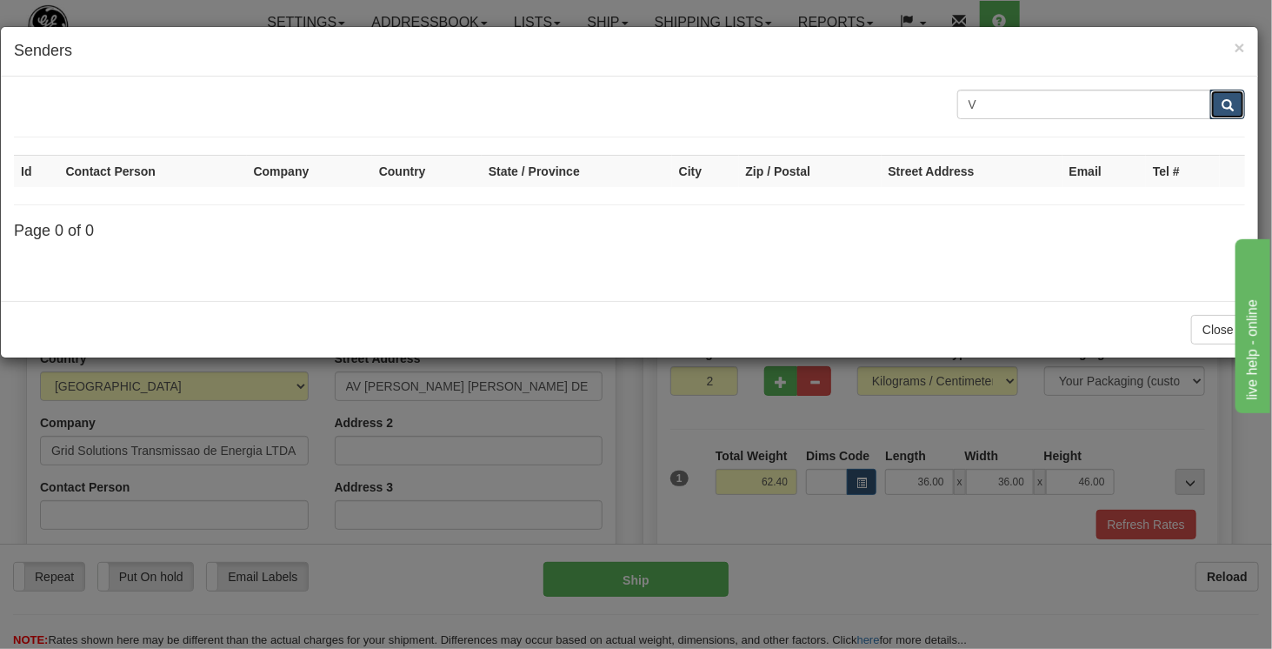
click at [1232, 101] on span "submit" at bounding box center [1227, 105] width 12 height 11
click at [1081, 109] on input "V" at bounding box center [1084, 105] width 255 height 30
type input "V"
type input "D"
click at [1240, 100] on button "submit" at bounding box center [1227, 105] width 35 height 30
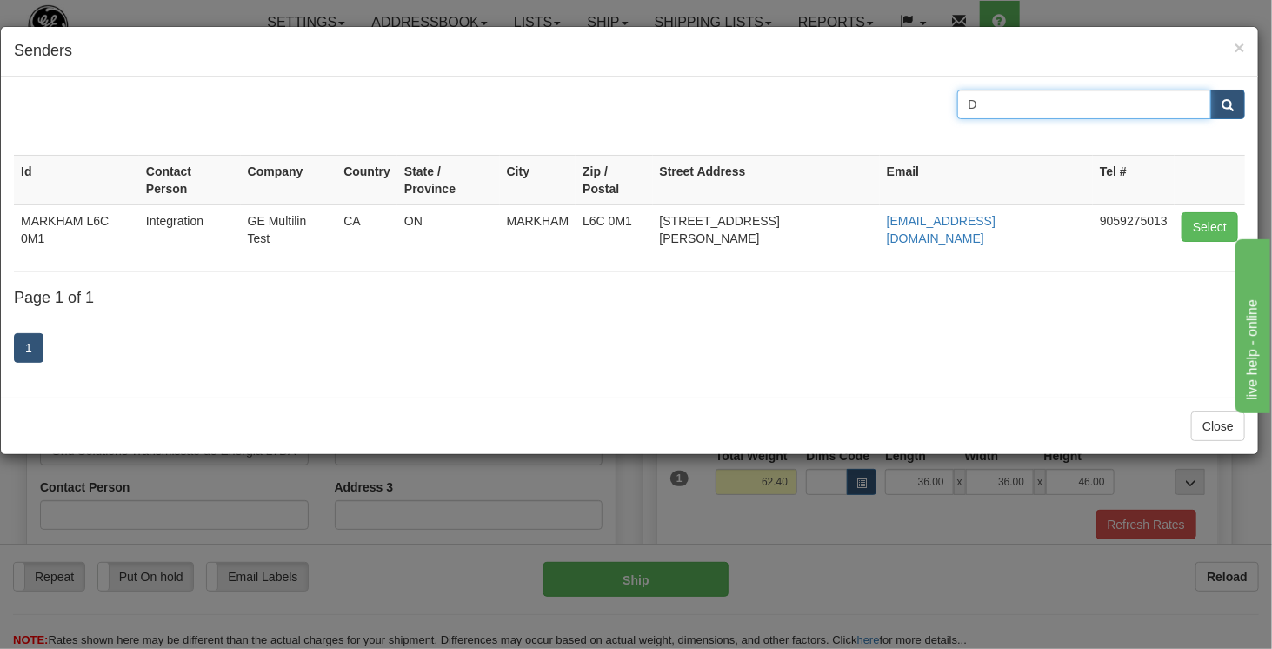
click at [986, 116] on input "D" at bounding box center [1084, 105] width 255 height 30
type input "R"
click at [1228, 104] on span "submit" at bounding box center [1227, 105] width 12 height 11
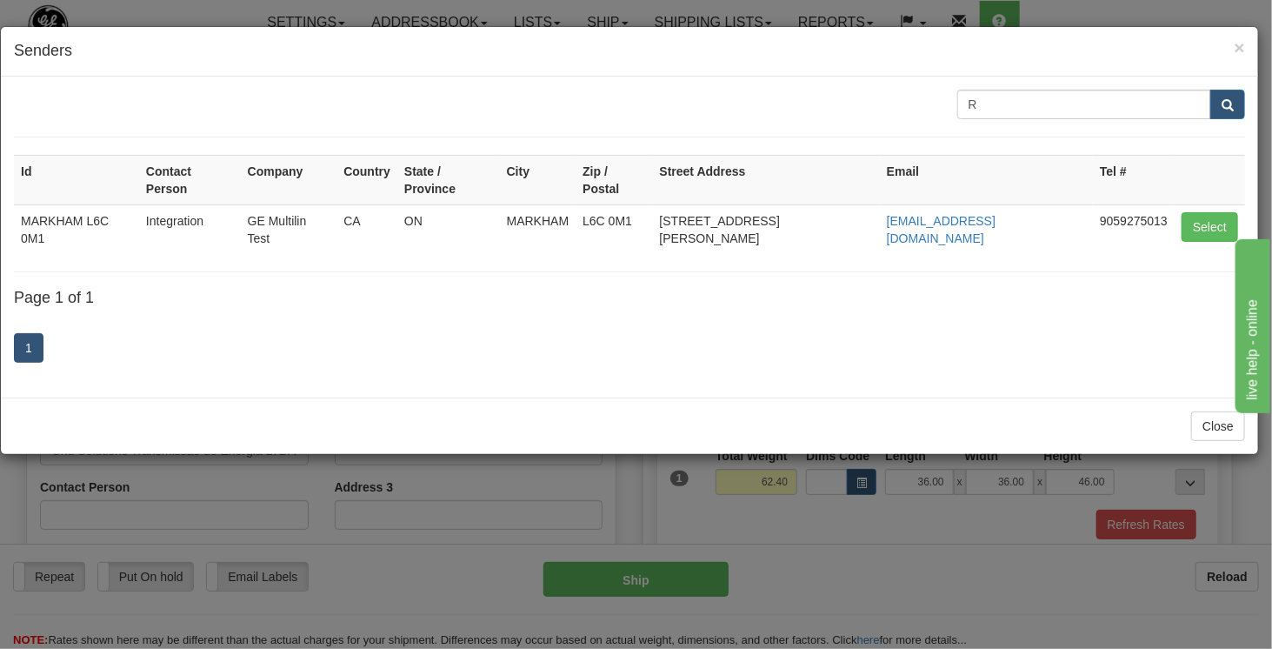
click at [1249, 42] on div "× Senders" at bounding box center [629, 52] width 1257 height 50
click at [1242, 42] on span "×" at bounding box center [1239, 47] width 10 height 20
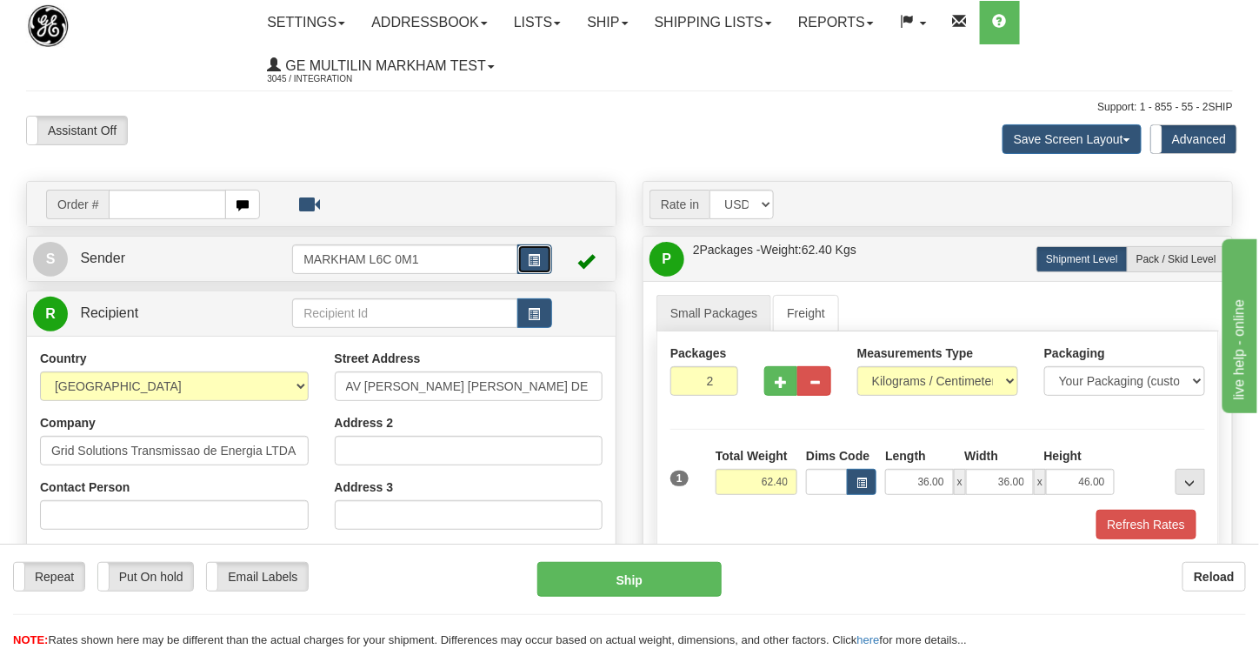
click at [532, 255] on span "button" at bounding box center [535, 260] width 12 height 11
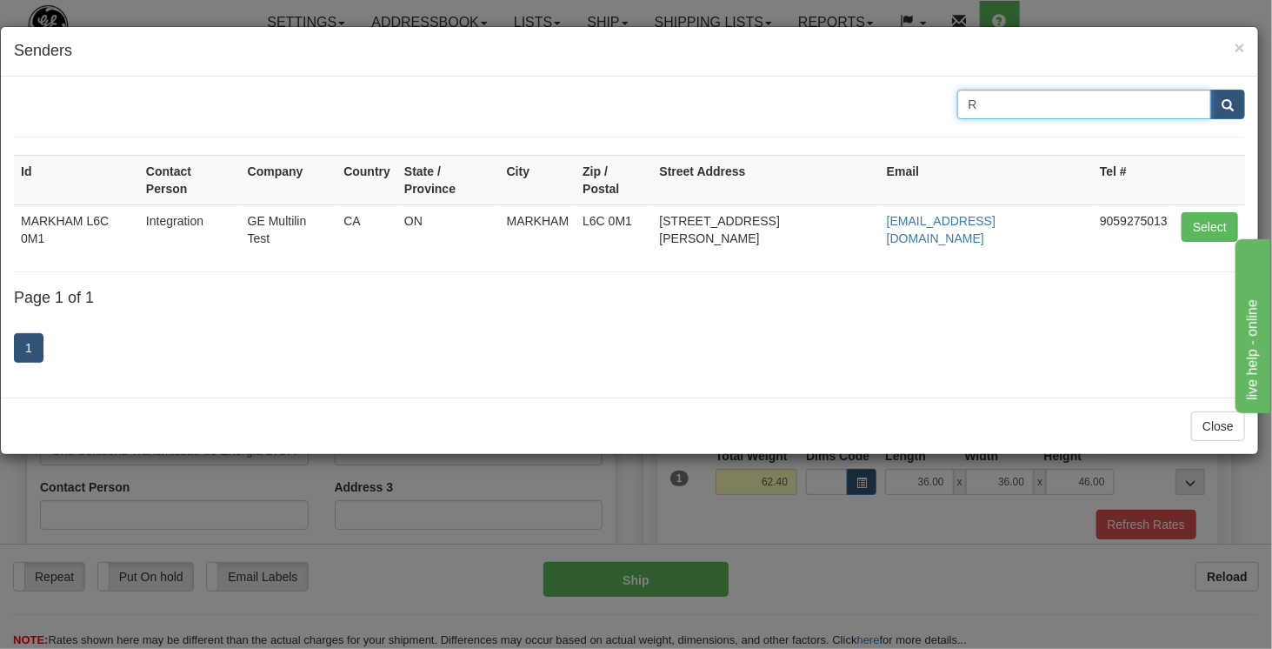
click at [1000, 110] on input "R" at bounding box center [1084, 105] width 255 height 30
type input "Rajie"
click at [1229, 110] on span "submit" at bounding box center [1227, 105] width 12 height 11
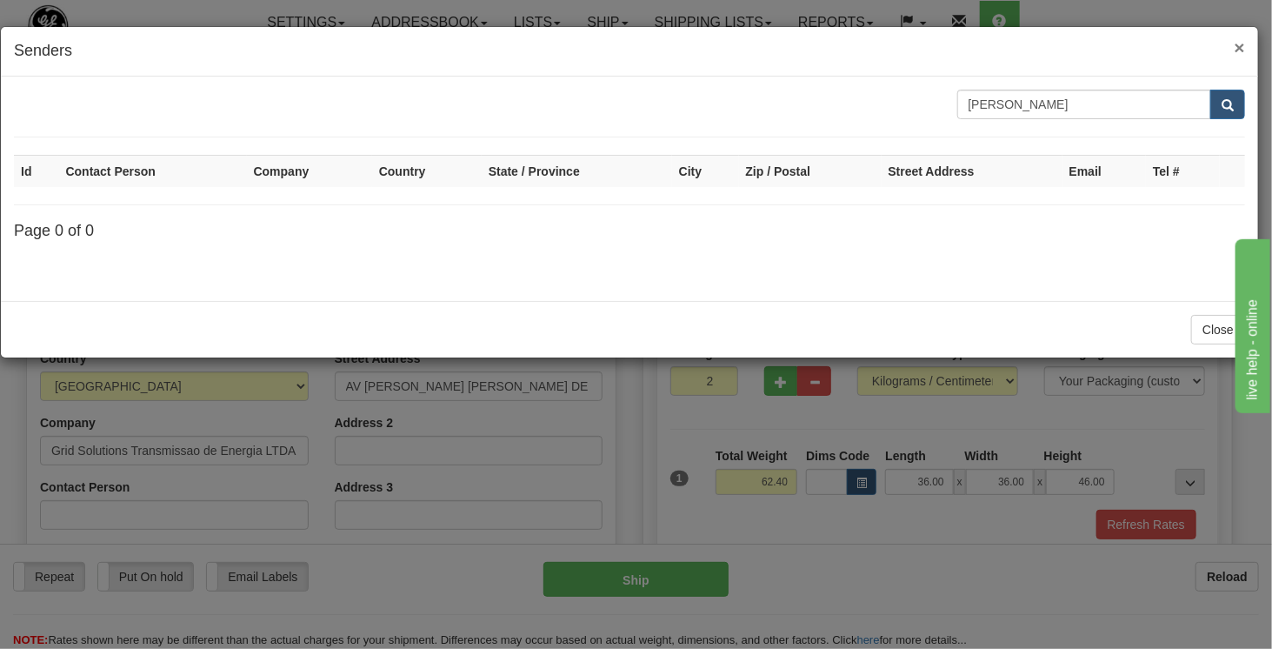
click at [1238, 45] on span "×" at bounding box center [1239, 47] width 10 height 20
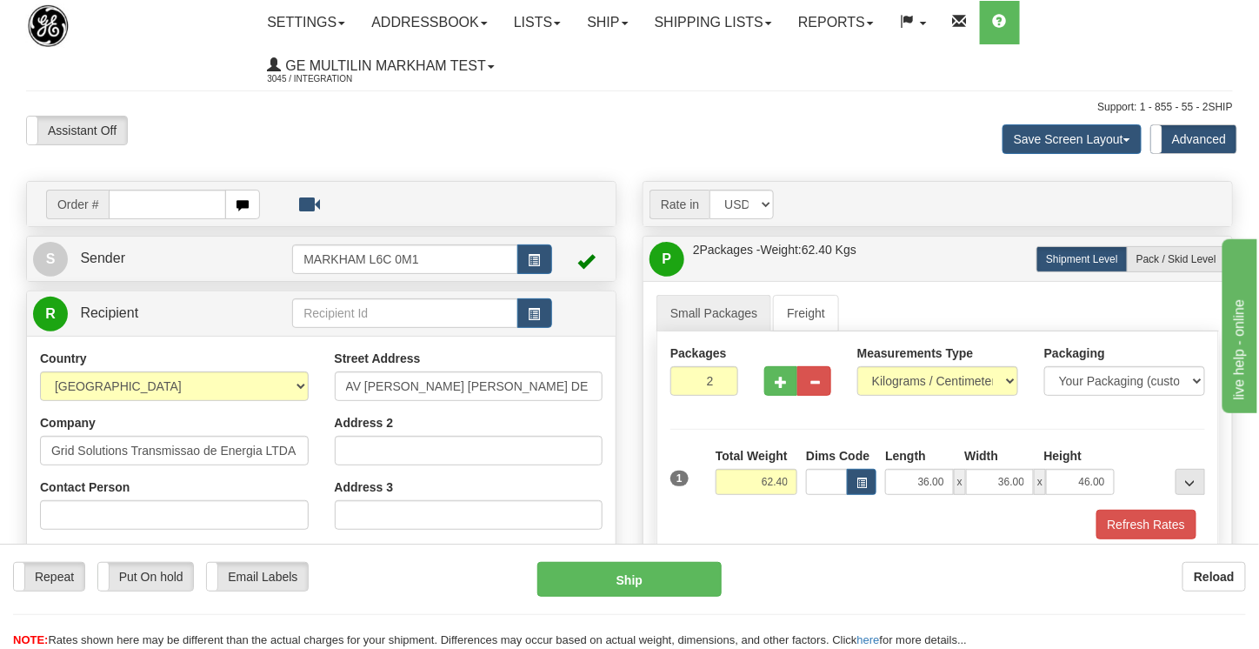
click at [589, 267] on span at bounding box center [586, 260] width 17 height 17
click at [588, 263] on span at bounding box center [586, 260] width 17 height 17
click at [443, 262] on input "MARKHAM L6C 0M1" at bounding box center [404, 259] width 225 height 30
type input "M"
click button "Delete" at bounding box center [0, 0] width 0 height 0
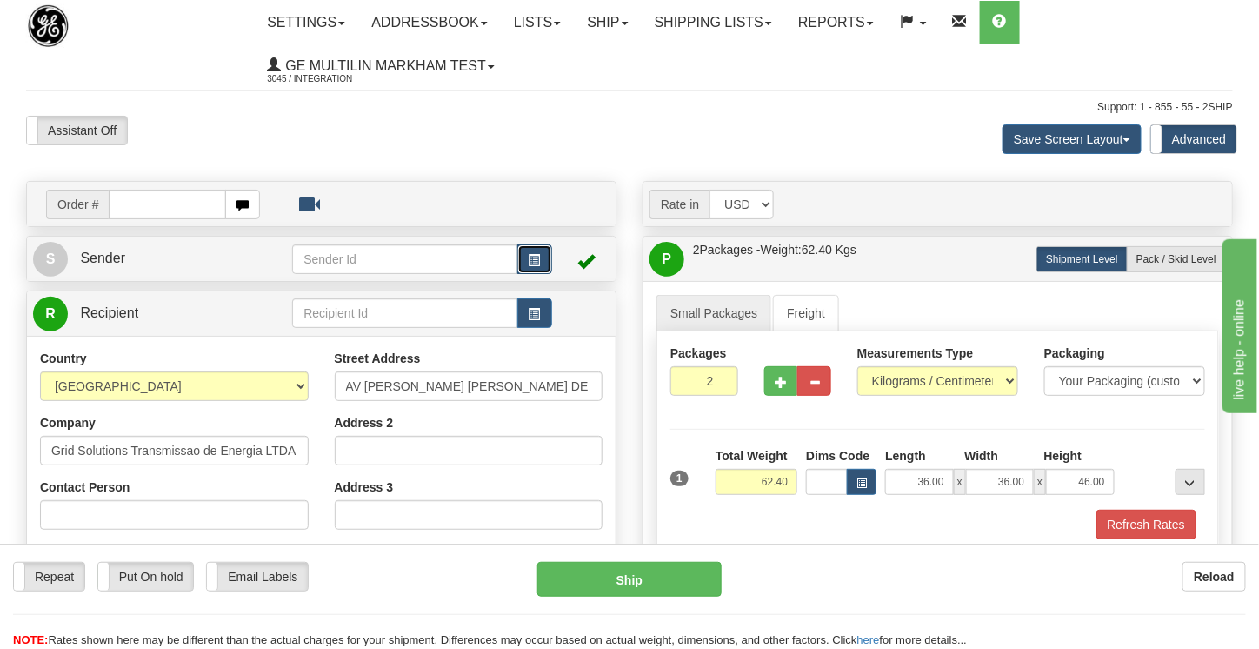
click at [536, 262] on span "button" at bounding box center [535, 260] width 12 height 11
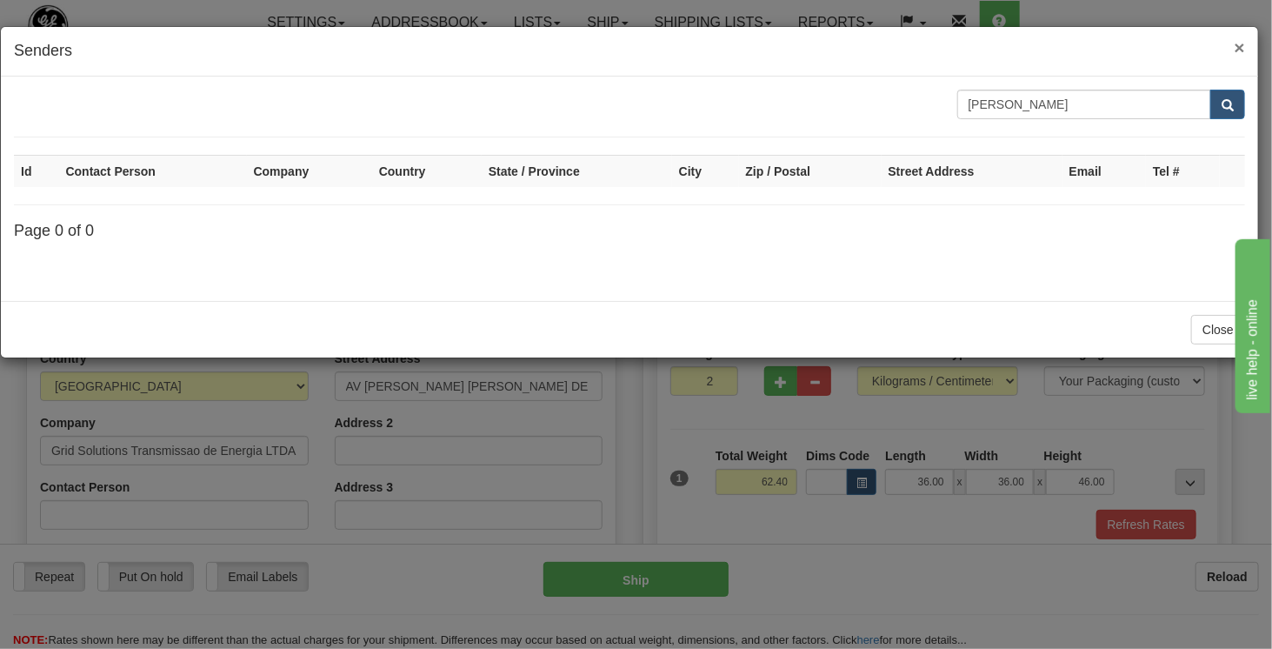
click at [1241, 44] on span "×" at bounding box center [1239, 47] width 10 height 20
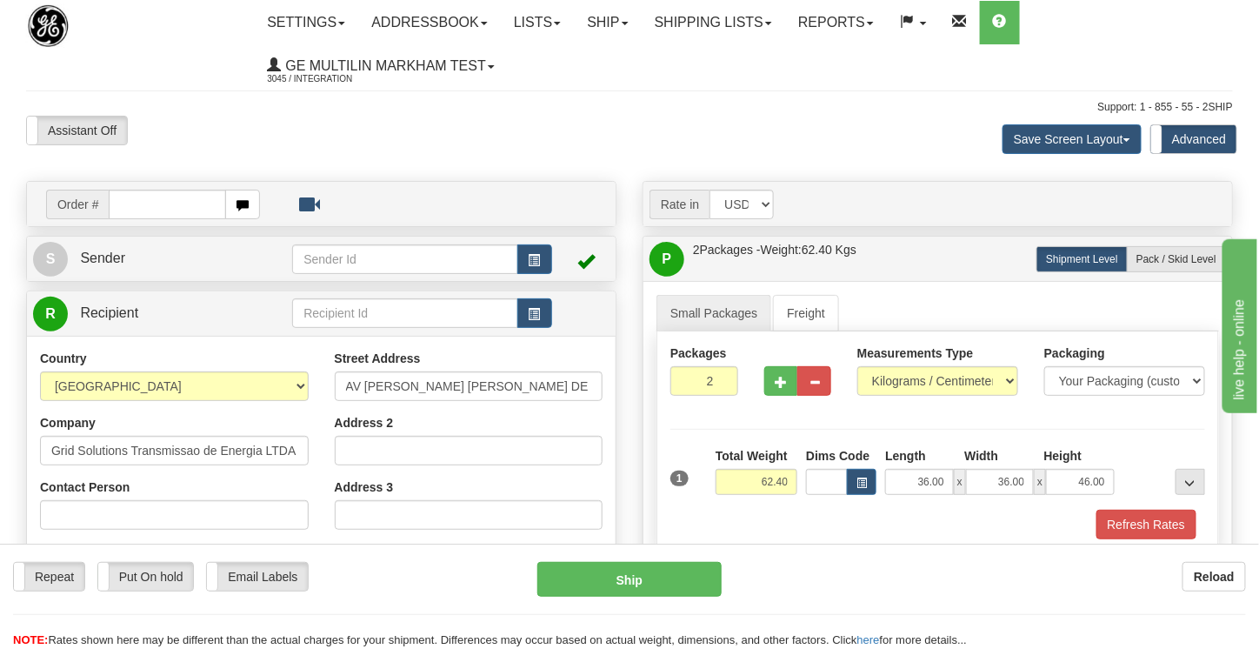
click at [586, 262] on span at bounding box center [586, 260] width 17 height 17
click at [535, 263] on span "button" at bounding box center [535, 260] width 12 height 11
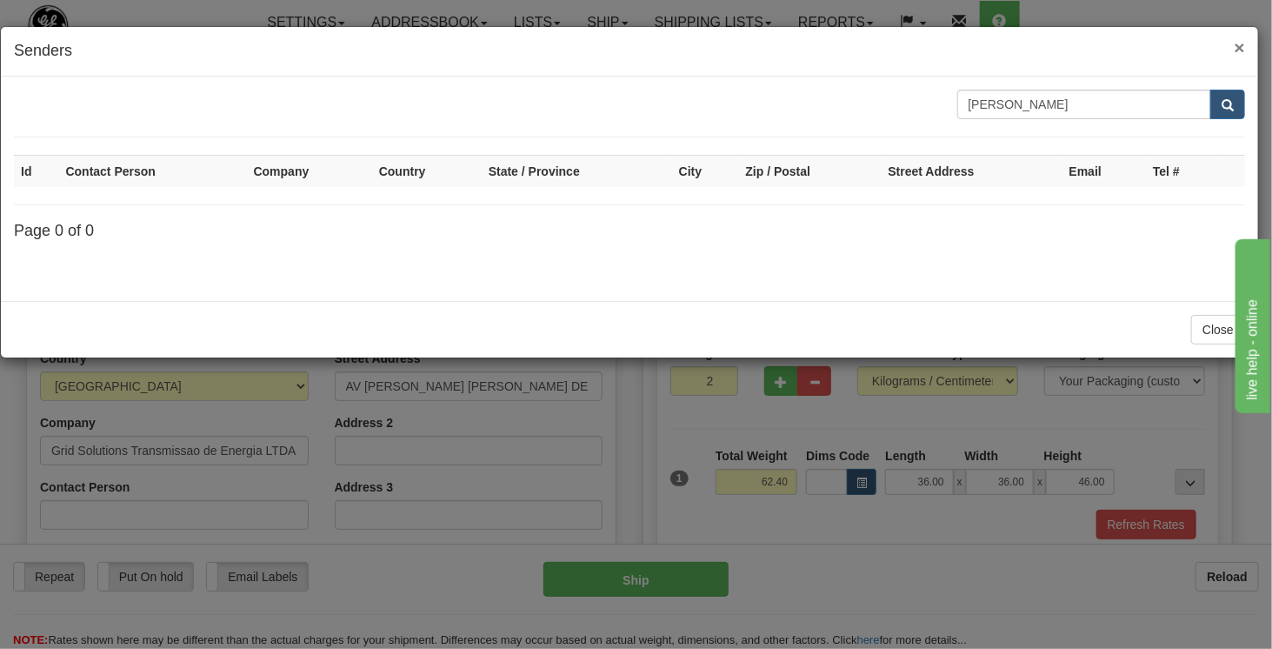
click at [1245, 43] on span "×" at bounding box center [1239, 47] width 10 height 20
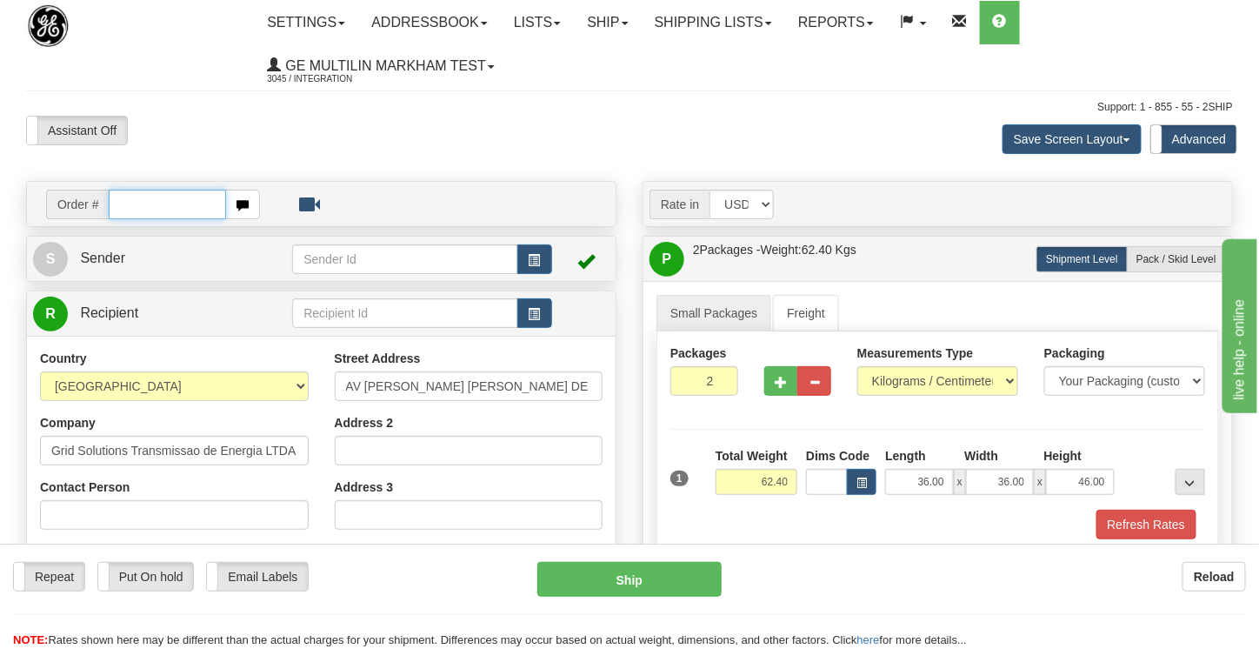
click at [137, 196] on input "text" at bounding box center [167, 205] width 117 height 30
type input "86620863"
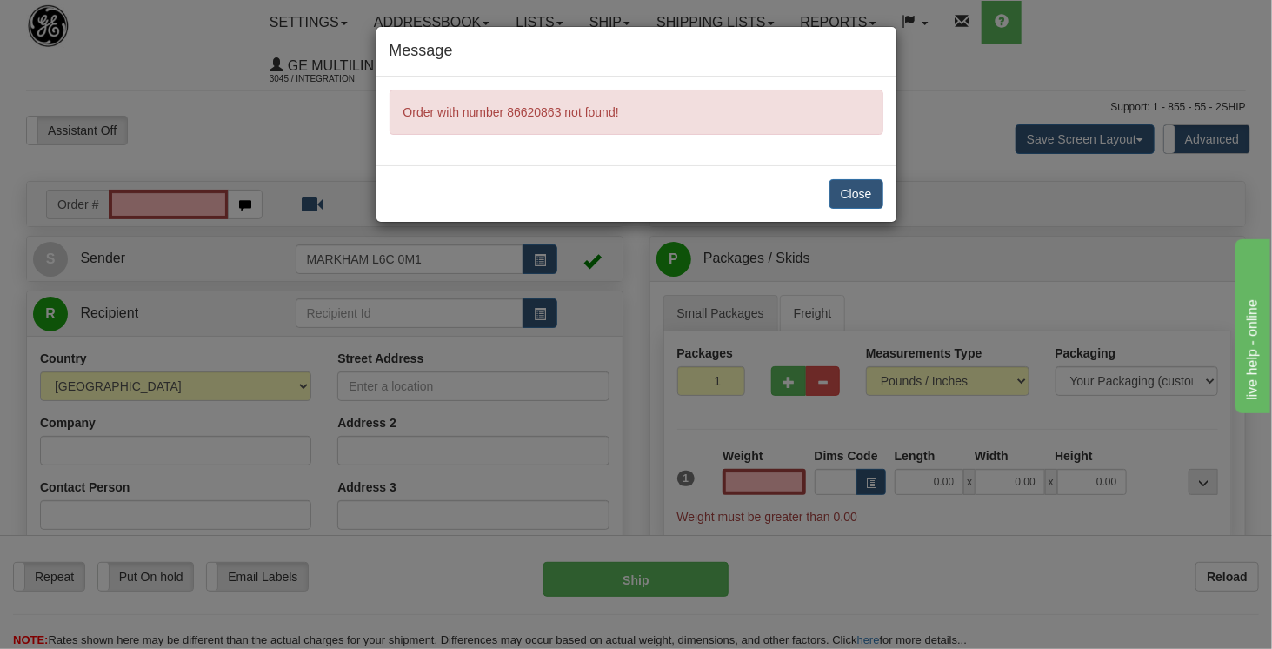
type input "0.00"
click at [847, 193] on button "Close" at bounding box center [856, 194] width 54 height 30
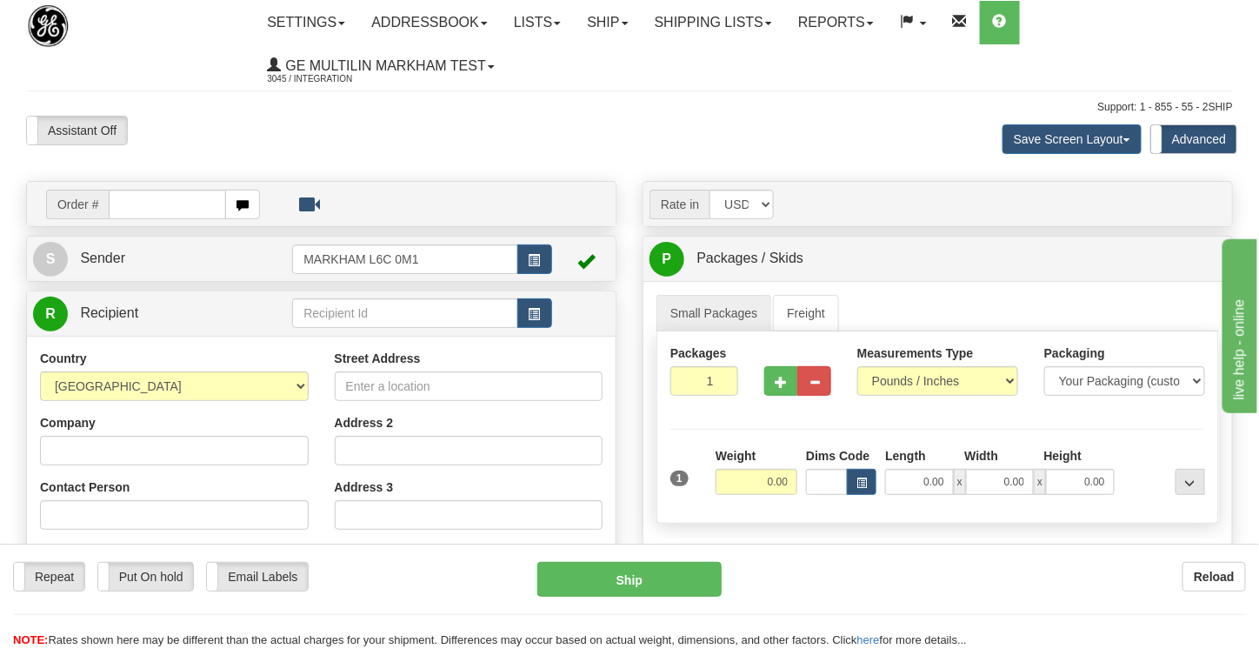
click at [156, 194] on input "text" at bounding box center [167, 205] width 117 height 30
type input "86619902"
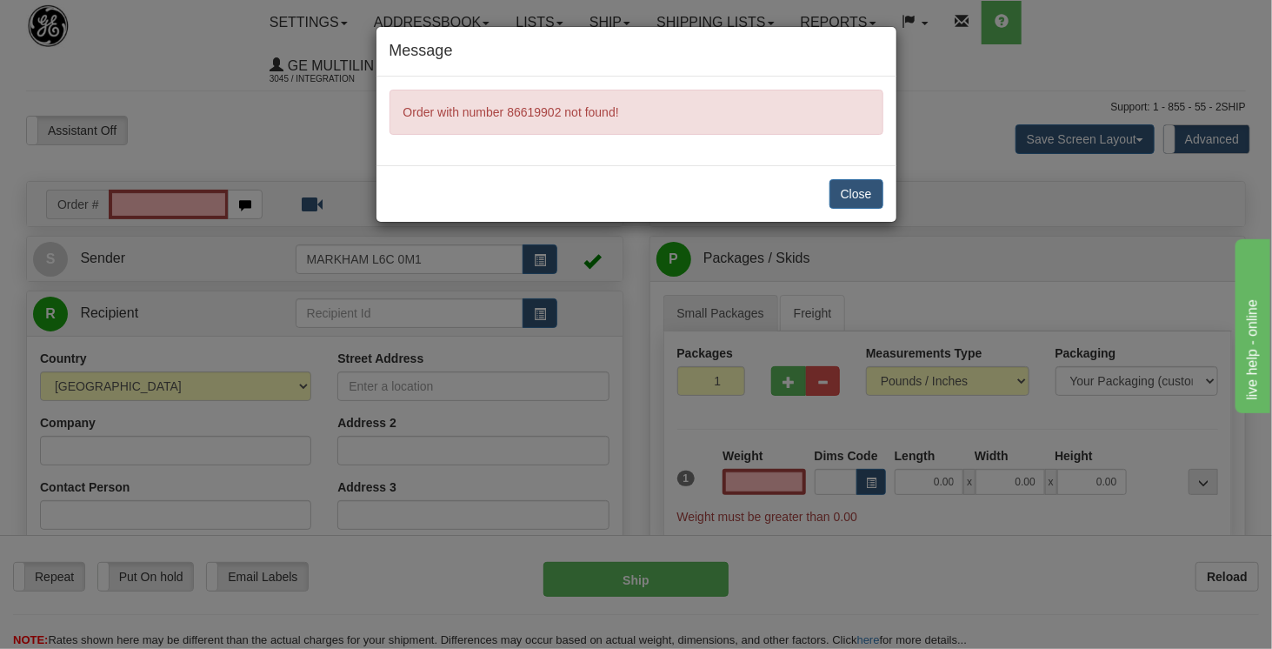
type input "0.00"
click at [857, 195] on button "Close" at bounding box center [856, 194] width 54 height 30
